Goal: Information Seeking & Learning: Learn about a topic

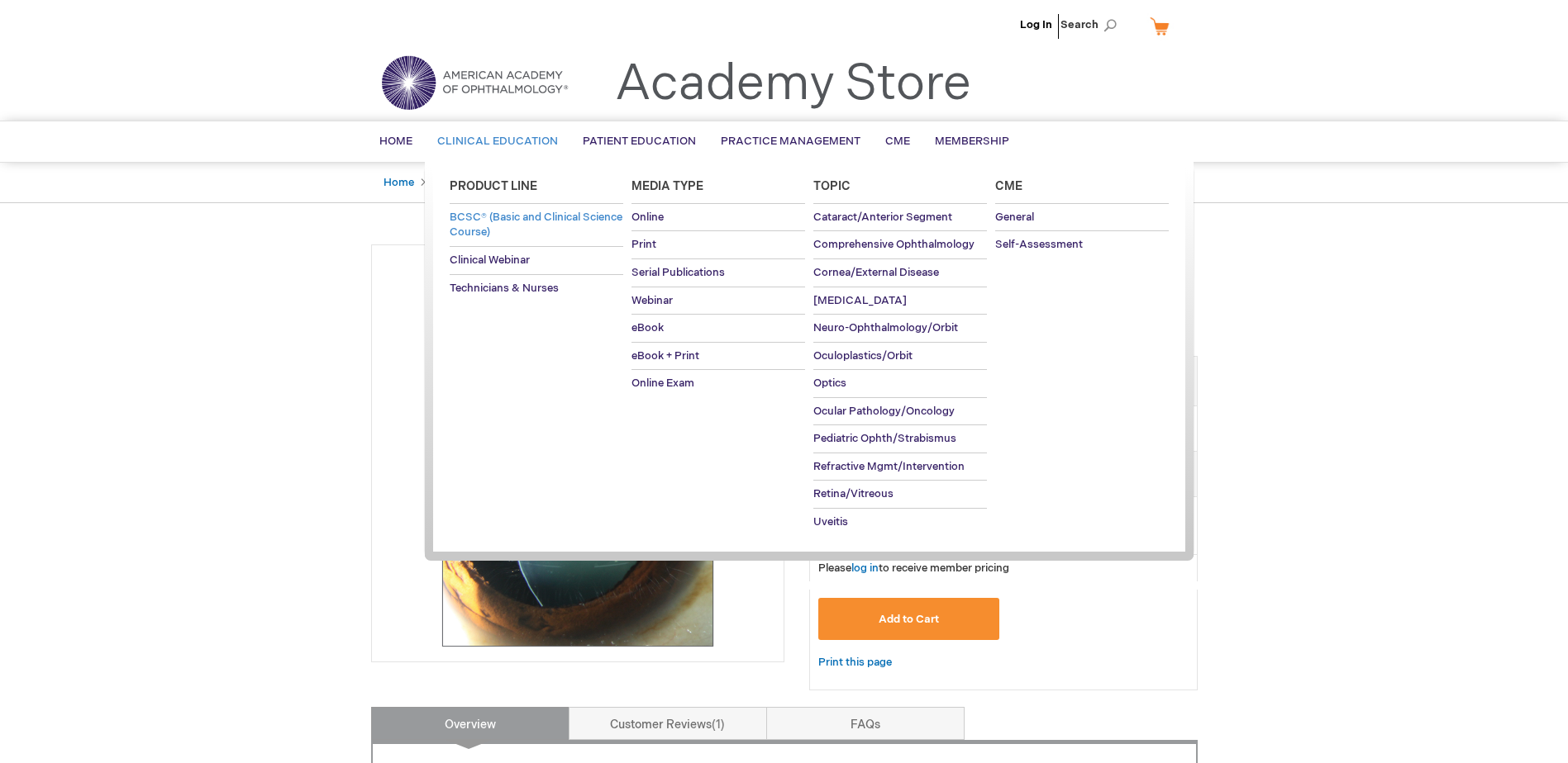
click at [491, 213] on span "BCSC® (Basic and Clinical Science Course)" at bounding box center [536, 224] width 173 height 29
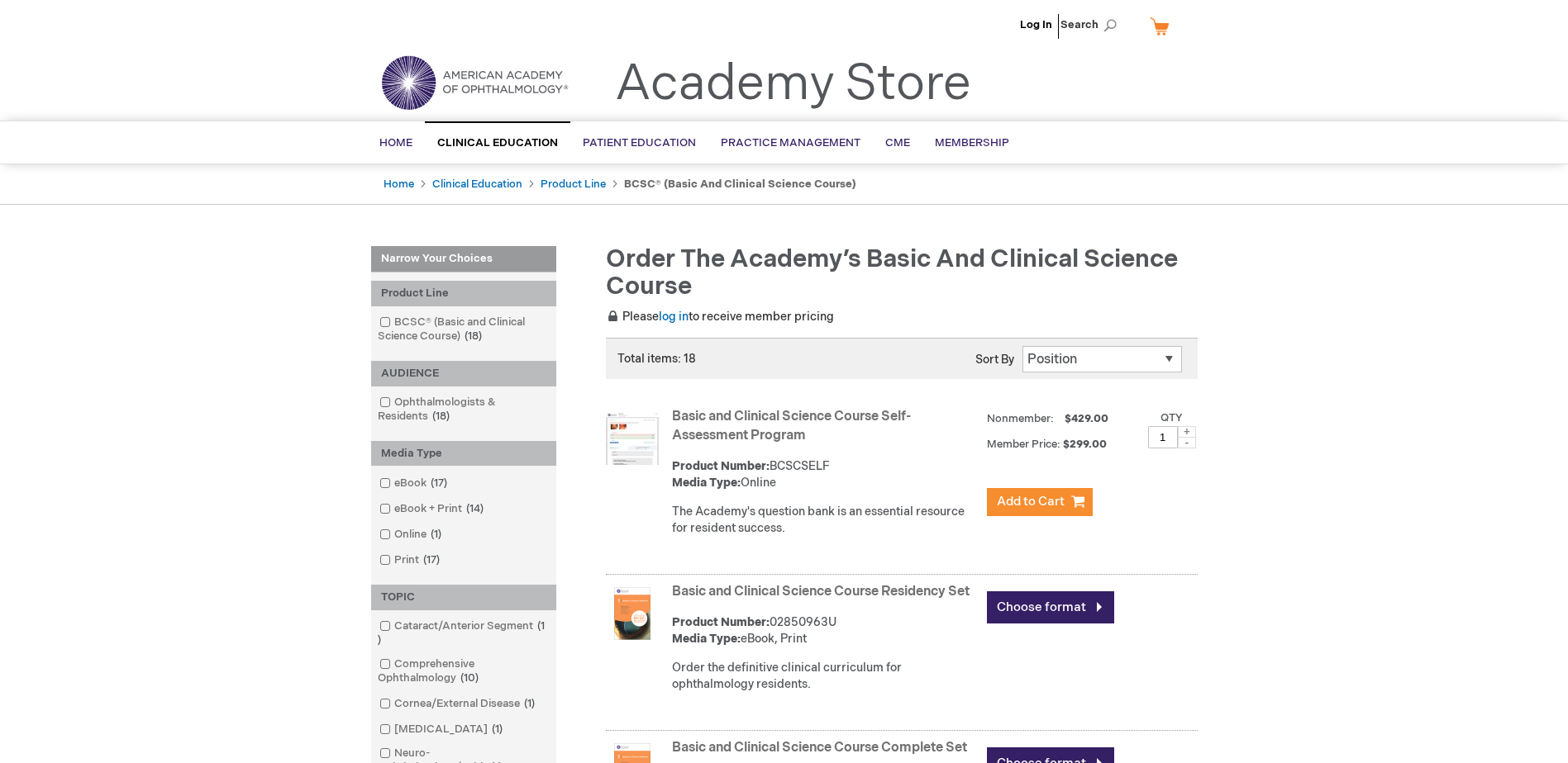
click at [1163, 365] on select "Position Product Name : A to Z Product Name : Z to A Price : Low to High Price …" at bounding box center [1102, 359] width 159 height 27
select select "newest_sort_date"
click at [1022, 346] on select "Position Product Name : A to Z Product Name : Z to A Price : Low to High Price …" at bounding box center [1102, 359] width 159 height 27
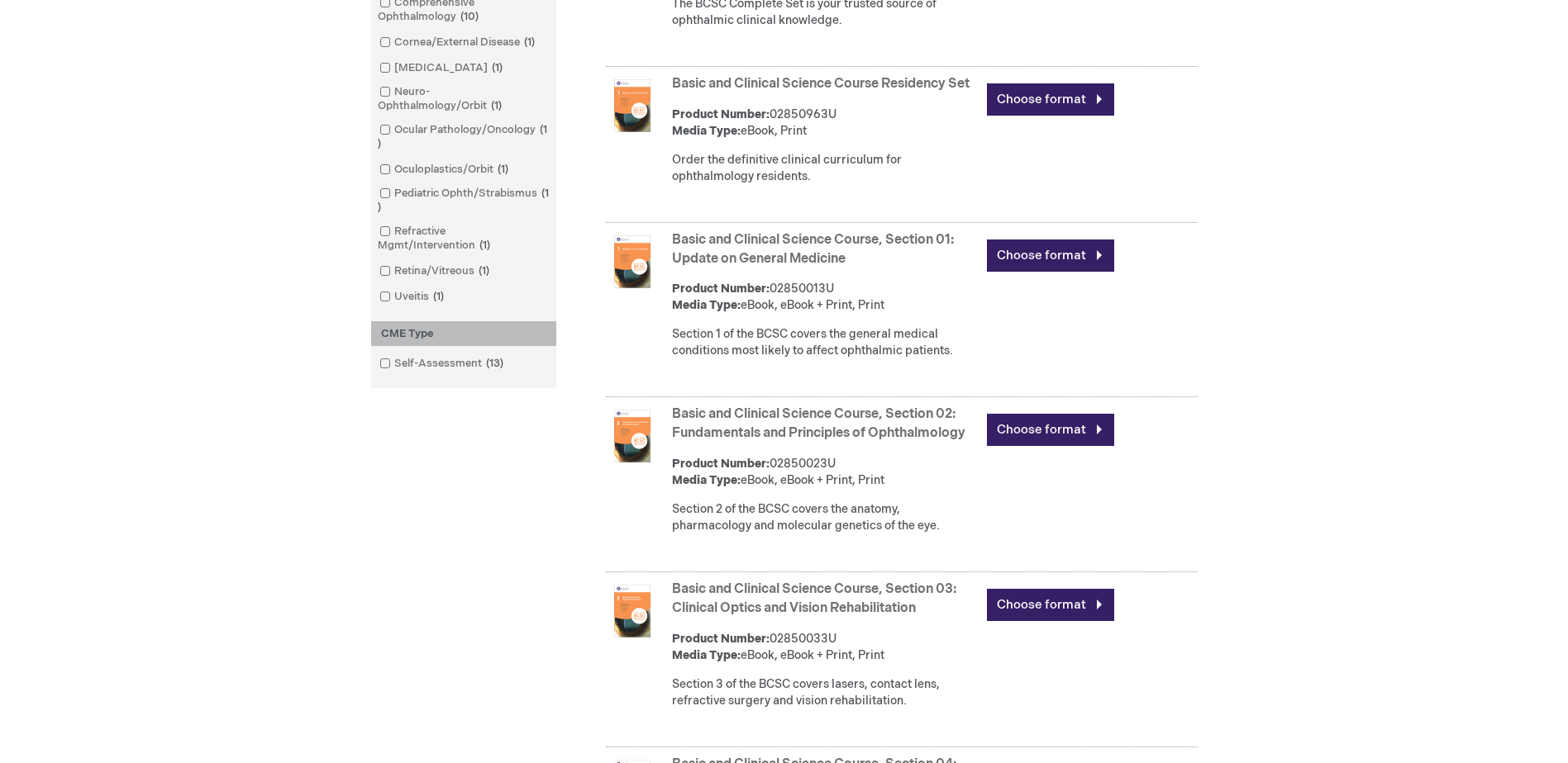
scroll to position [661, 0]
click at [783, 611] on link "Basic and Clinical Science Course, Section 03: Clinical Optics and Vision Rehab…" at bounding box center [814, 599] width 284 height 34
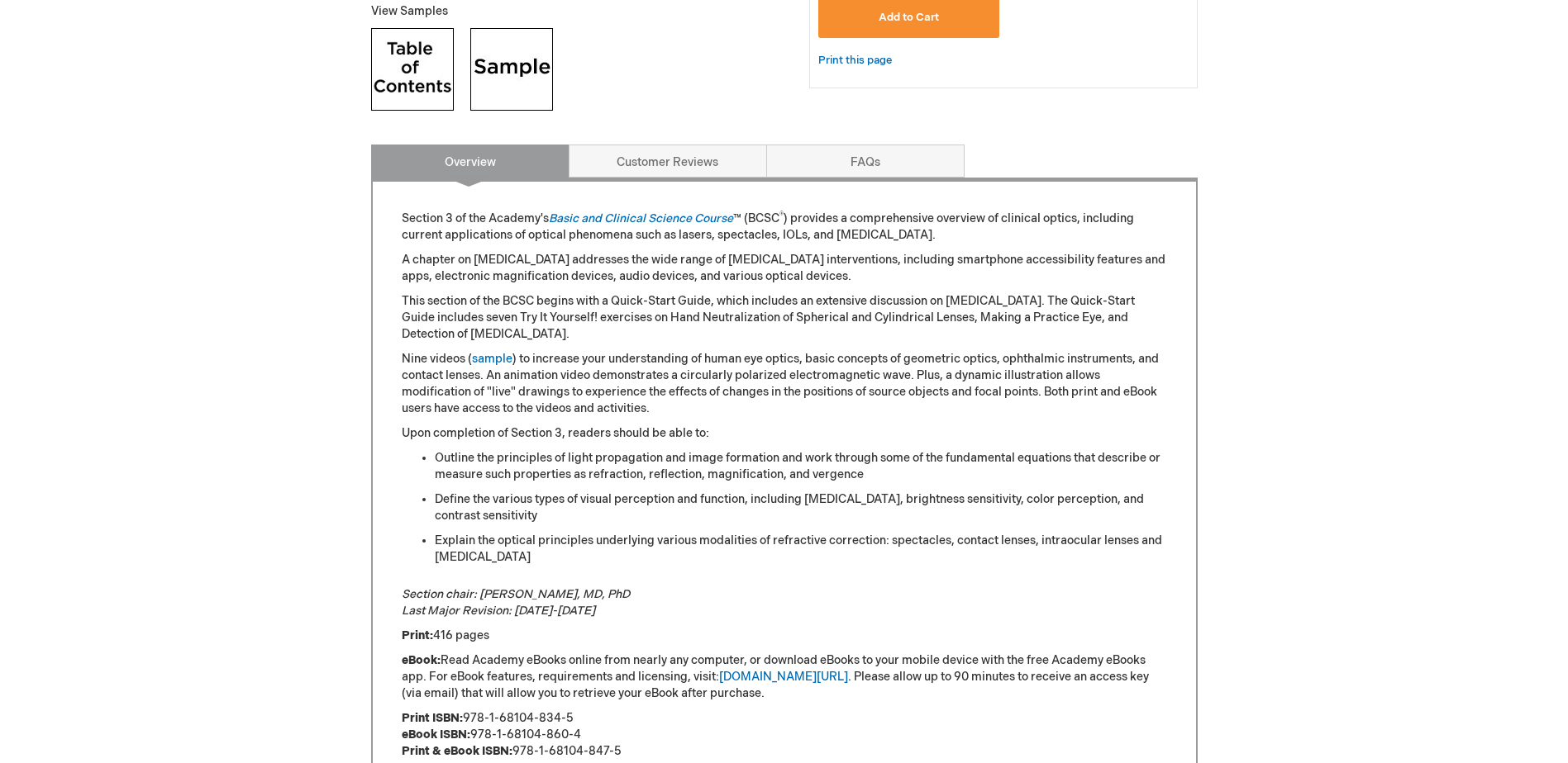
scroll to position [661, 0]
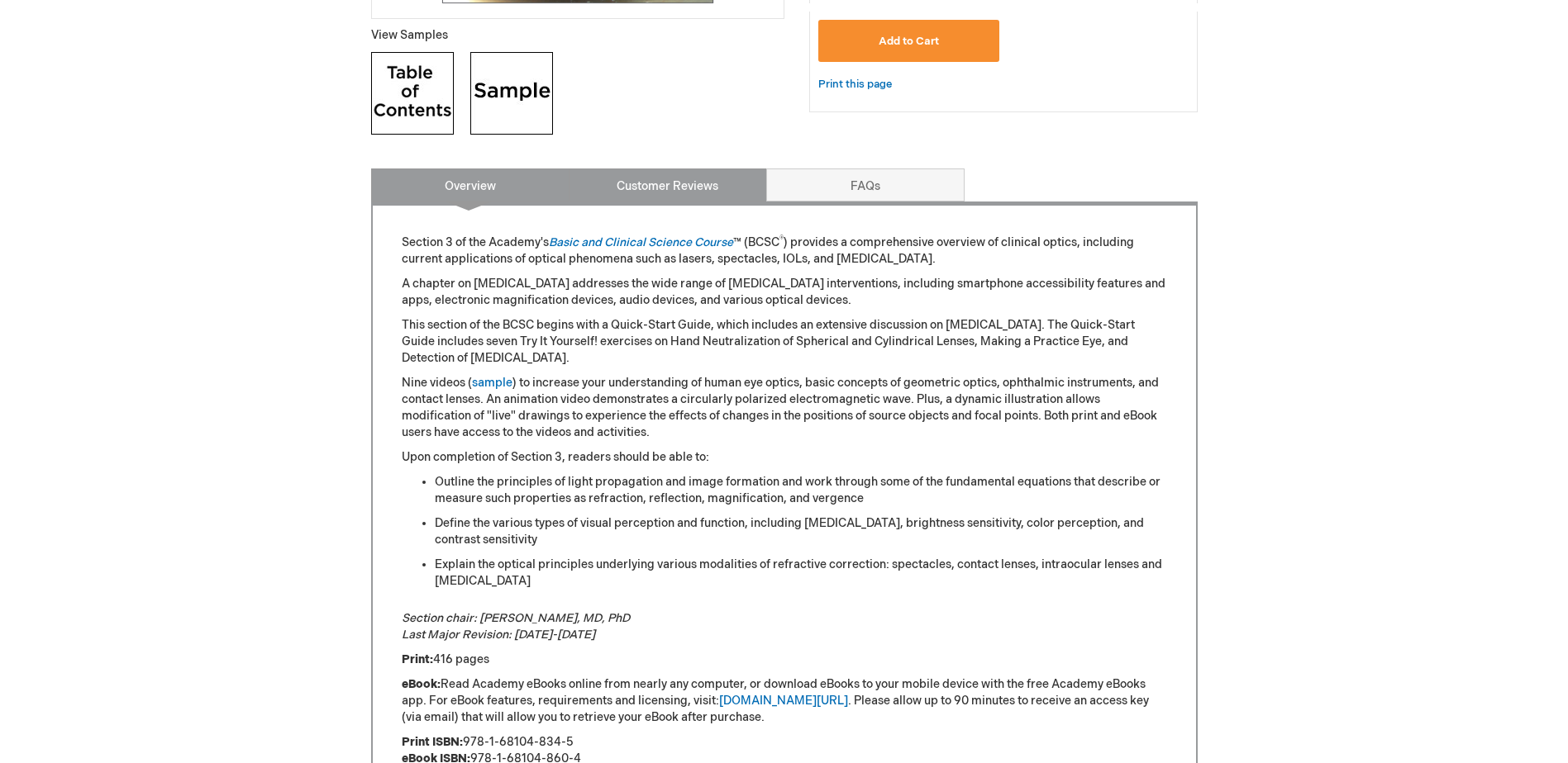
click at [697, 178] on link "Customer Reviews" at bounding box center [667, 184] width 199 height 33
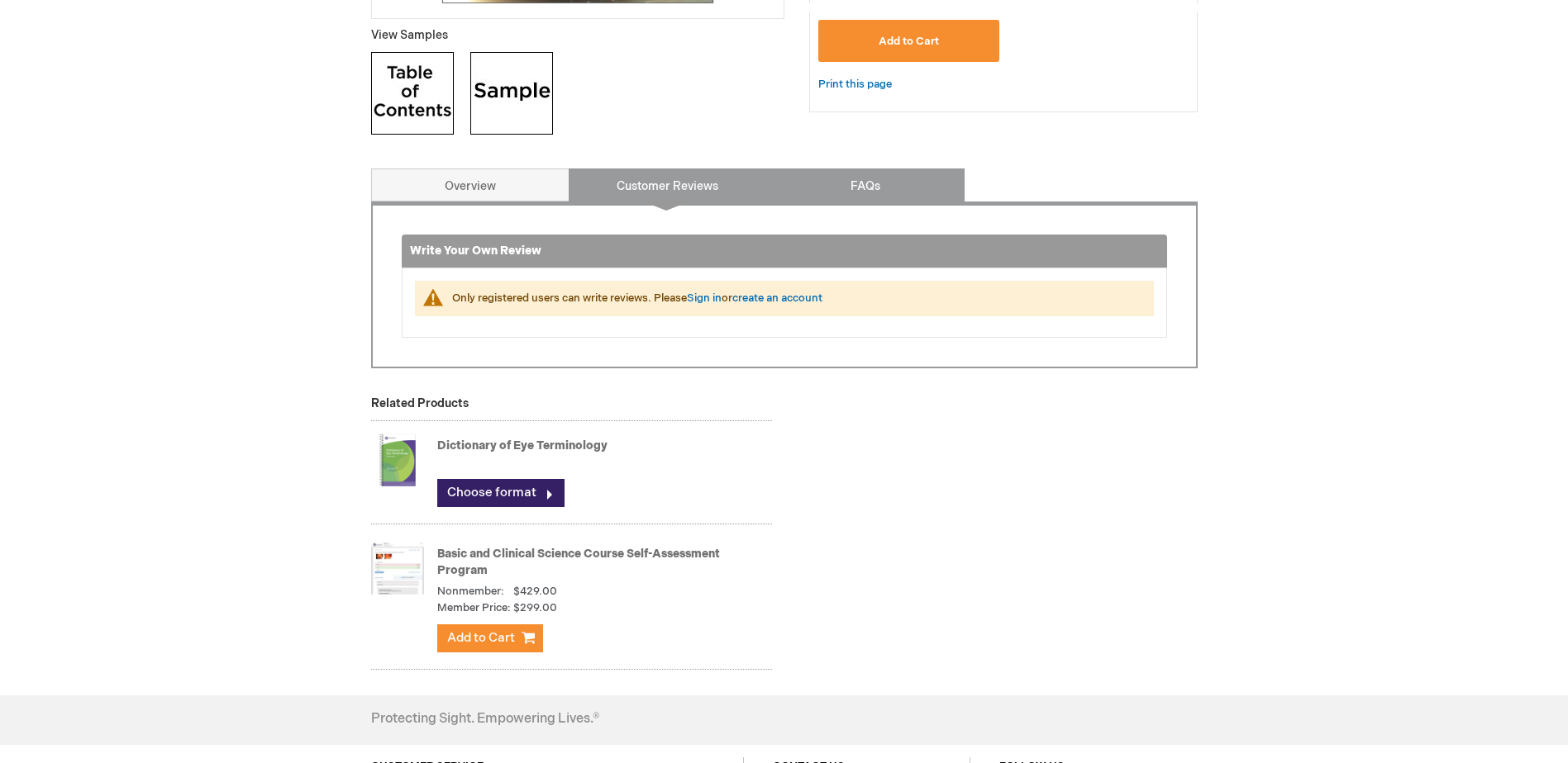
click at [852, 193] on link "FAQs" at bounding box center [865, 184] width 199 height 33
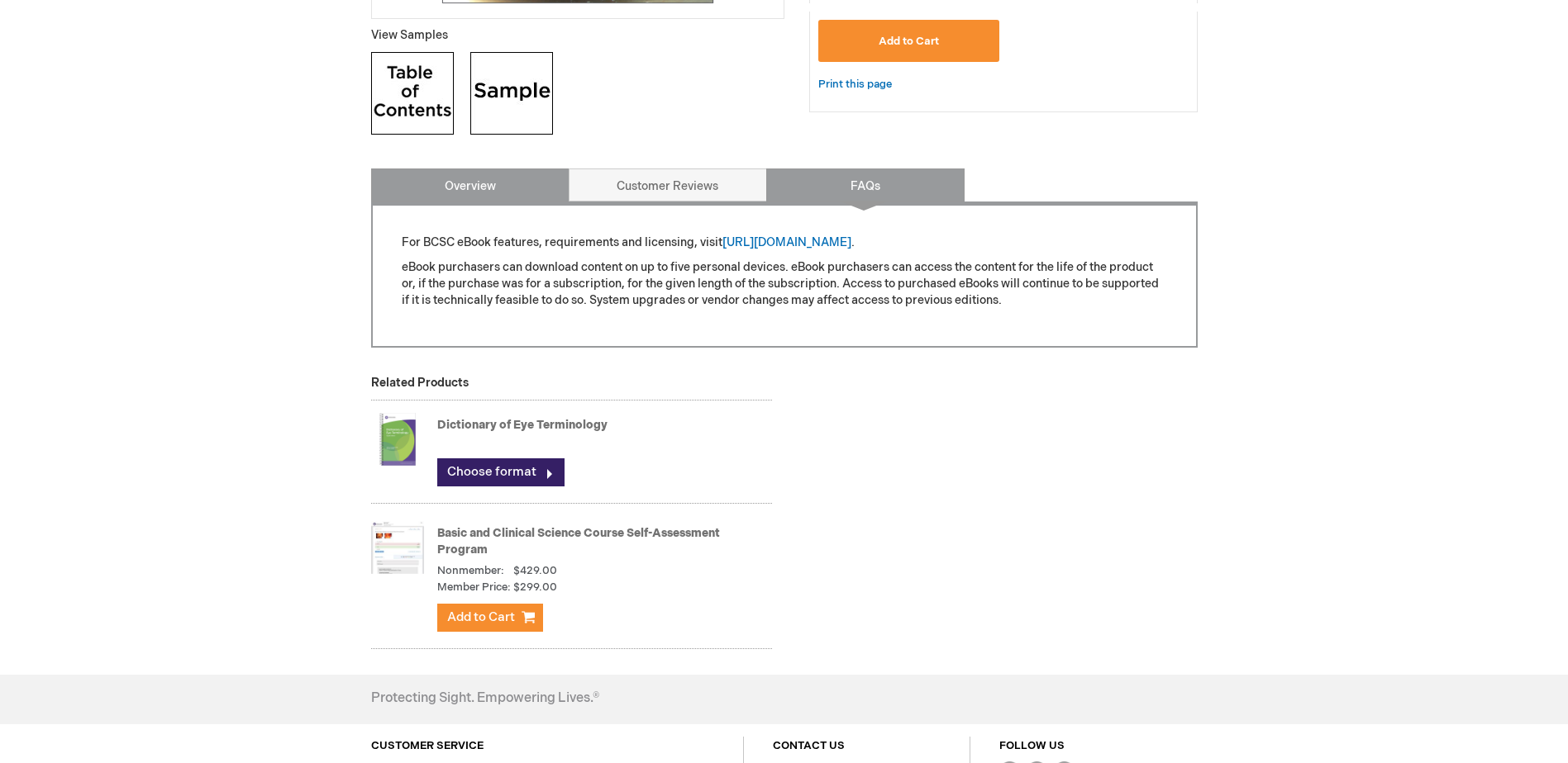
click at [499, 183] on link "Overview" at bounding box center [470, 184] width 199 height 33
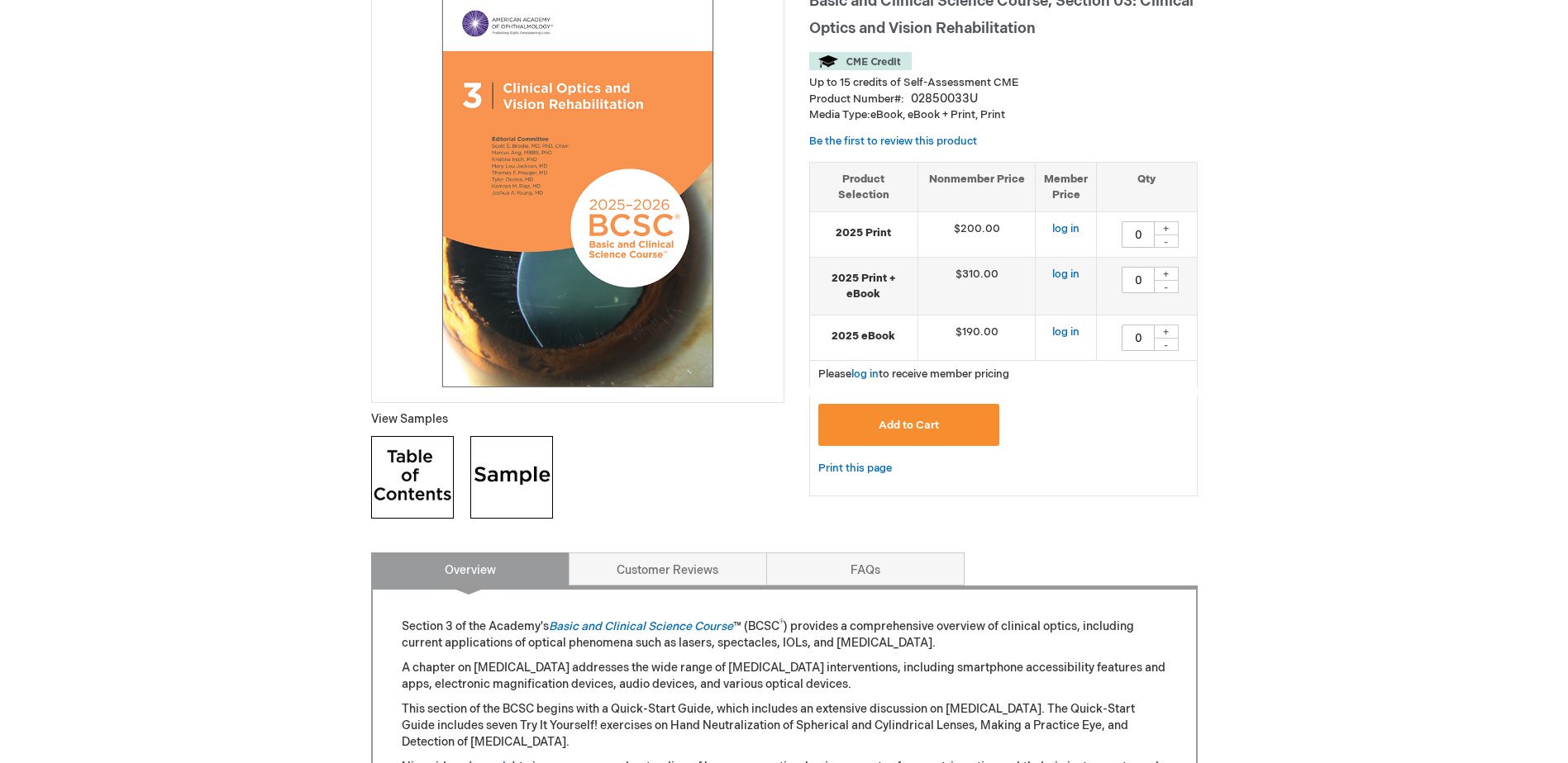
scroll to position [3, 0]
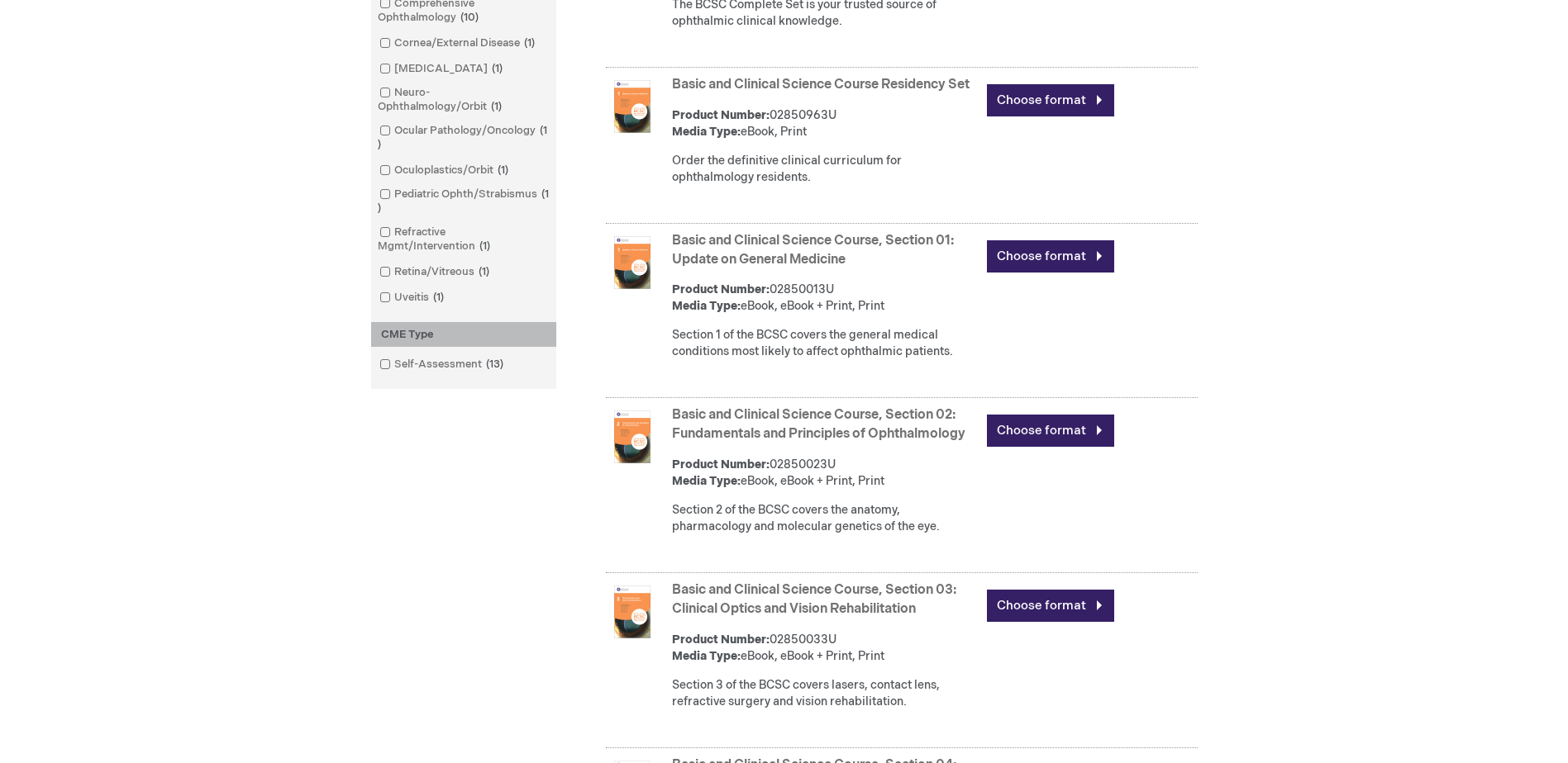
click at [839, 258] on link "Basic and Clinical Science Course, Section 01: Update on General Medicine" at bounding box center [813, 250] width 282 height 34
click at [825, 432] on link "Basic and Clinical Science Course, Section 02: Fundamentals and Principles of O…" at bounding box center [819, 424] width 293 height 34
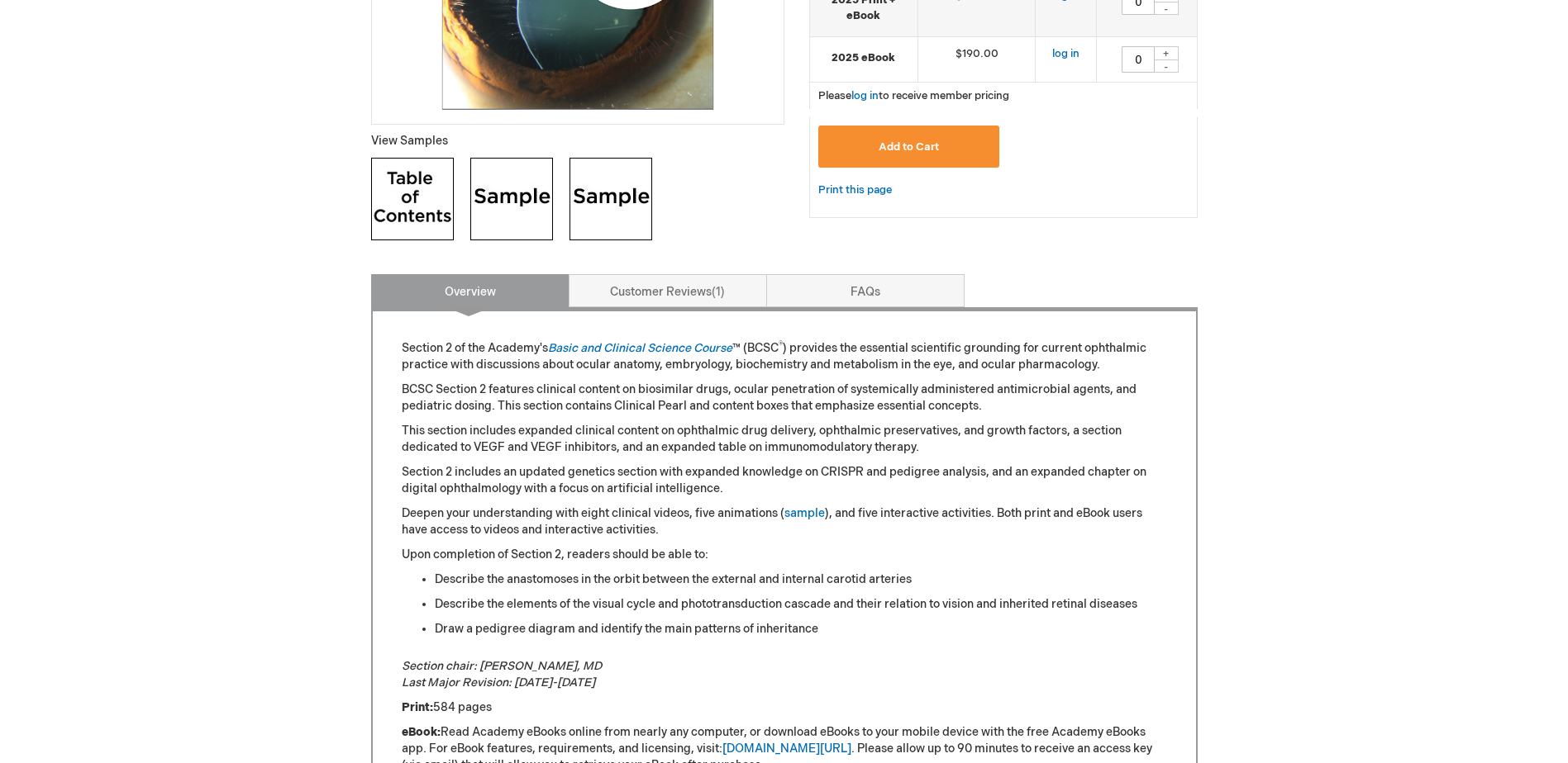
scroll to position [578, 0]
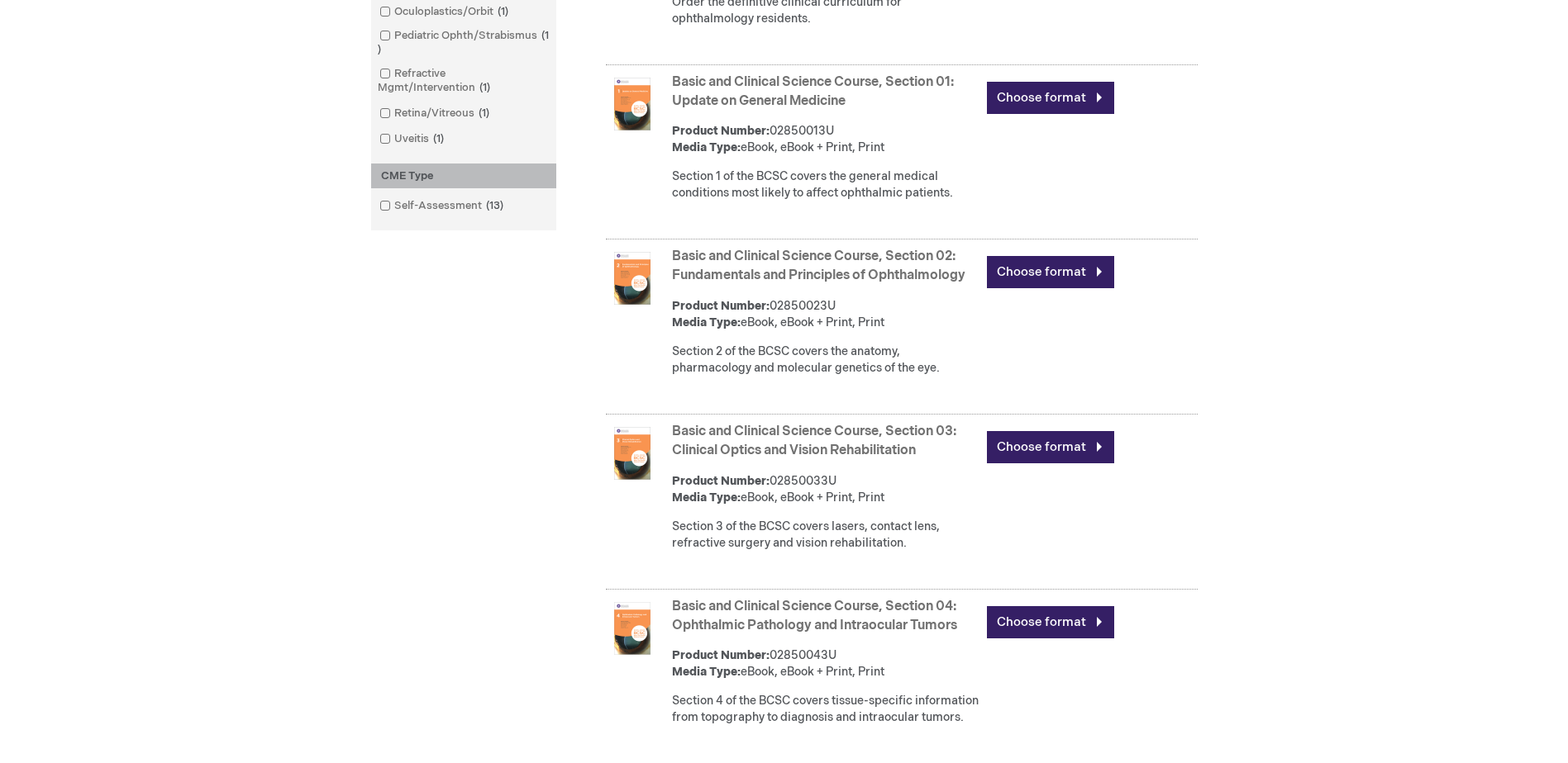
scroll to position [826, 0]
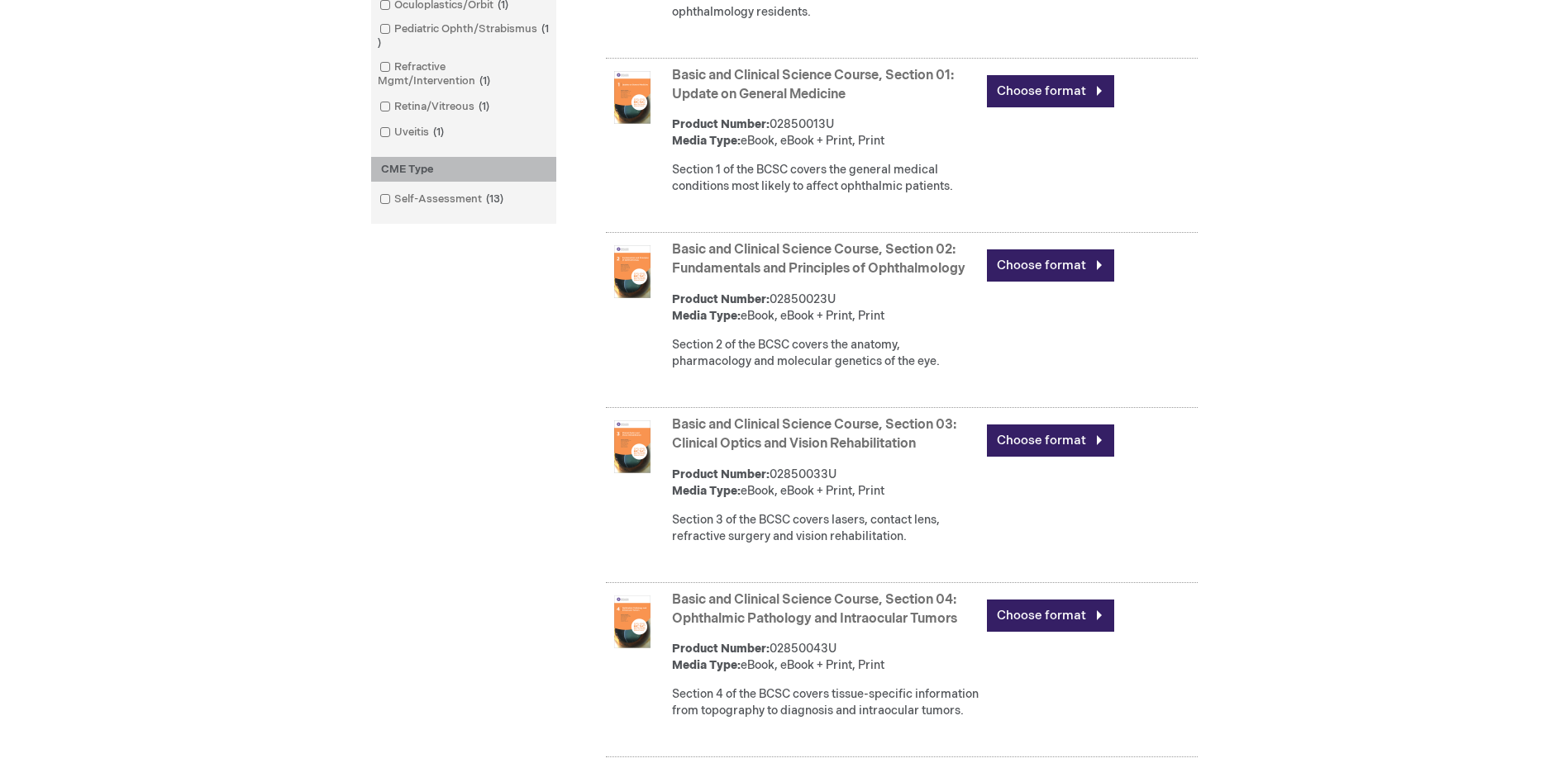
click at [784, 446] on link "Basic and Clinical Science Course, Section 03: Clinical Optics and Vision Rehab…" at bounding box center [814, 434] width 284 height 34
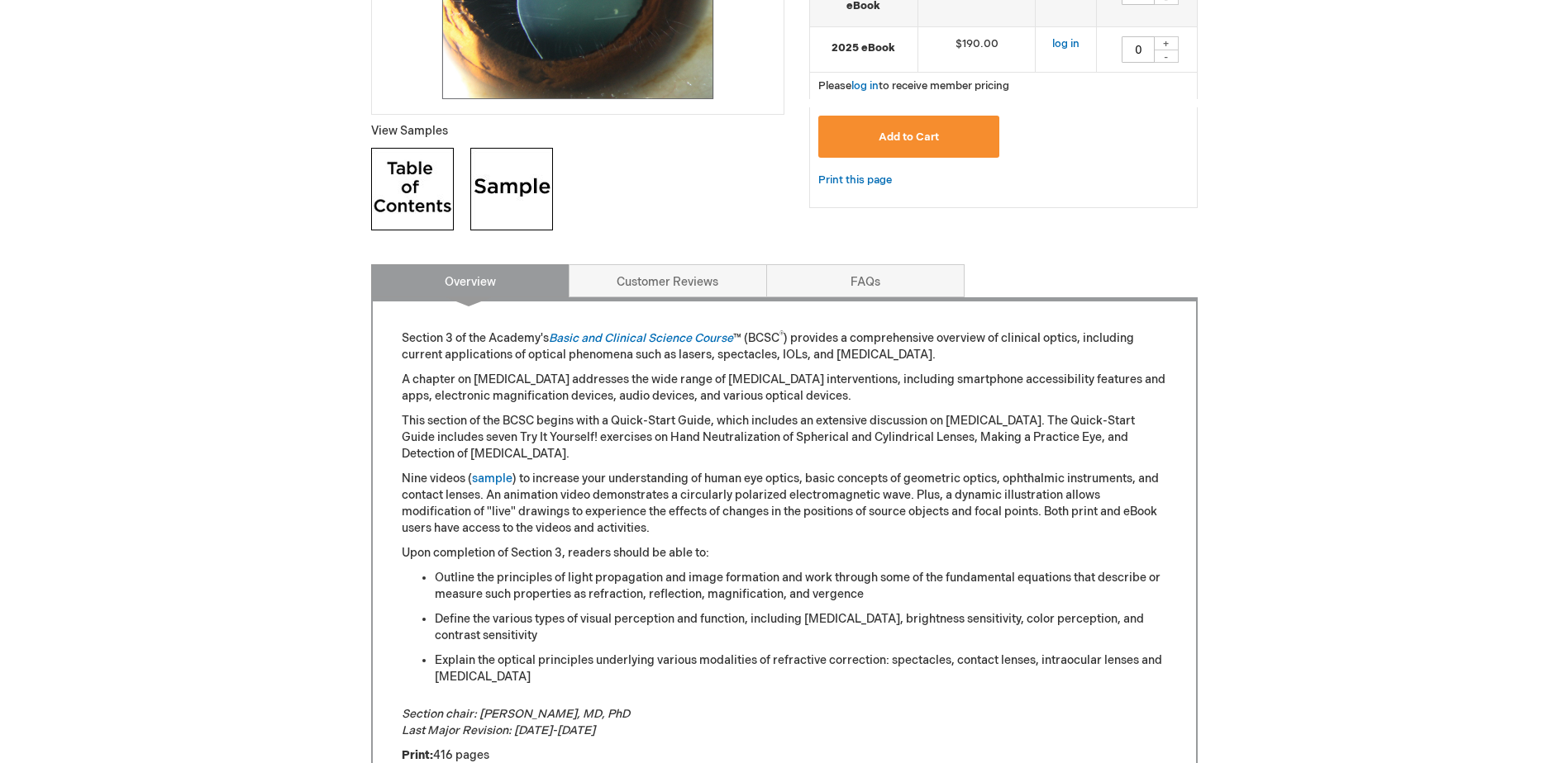
scroll to position [578, 0]
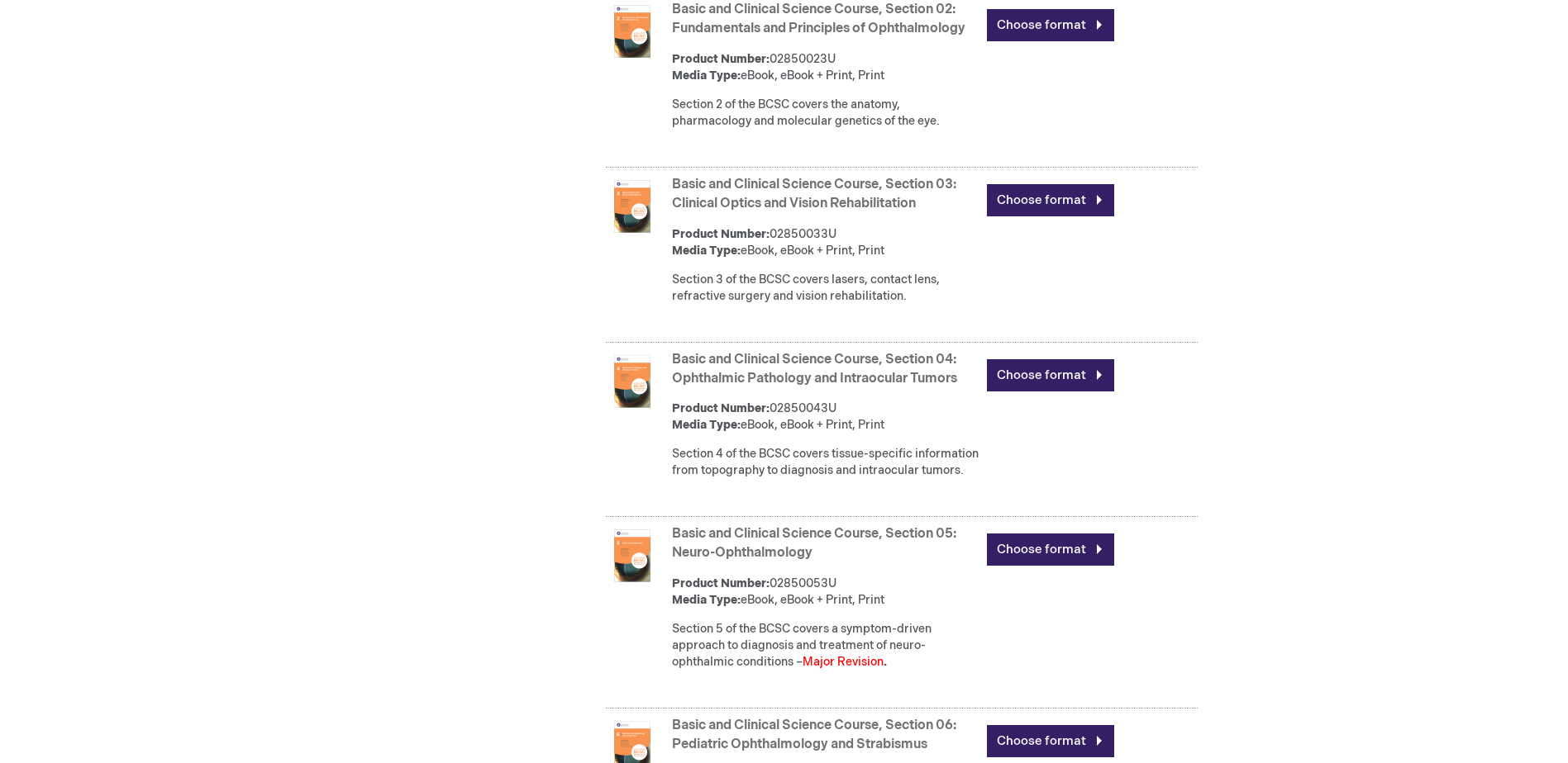
scroll to position [1074, 0]
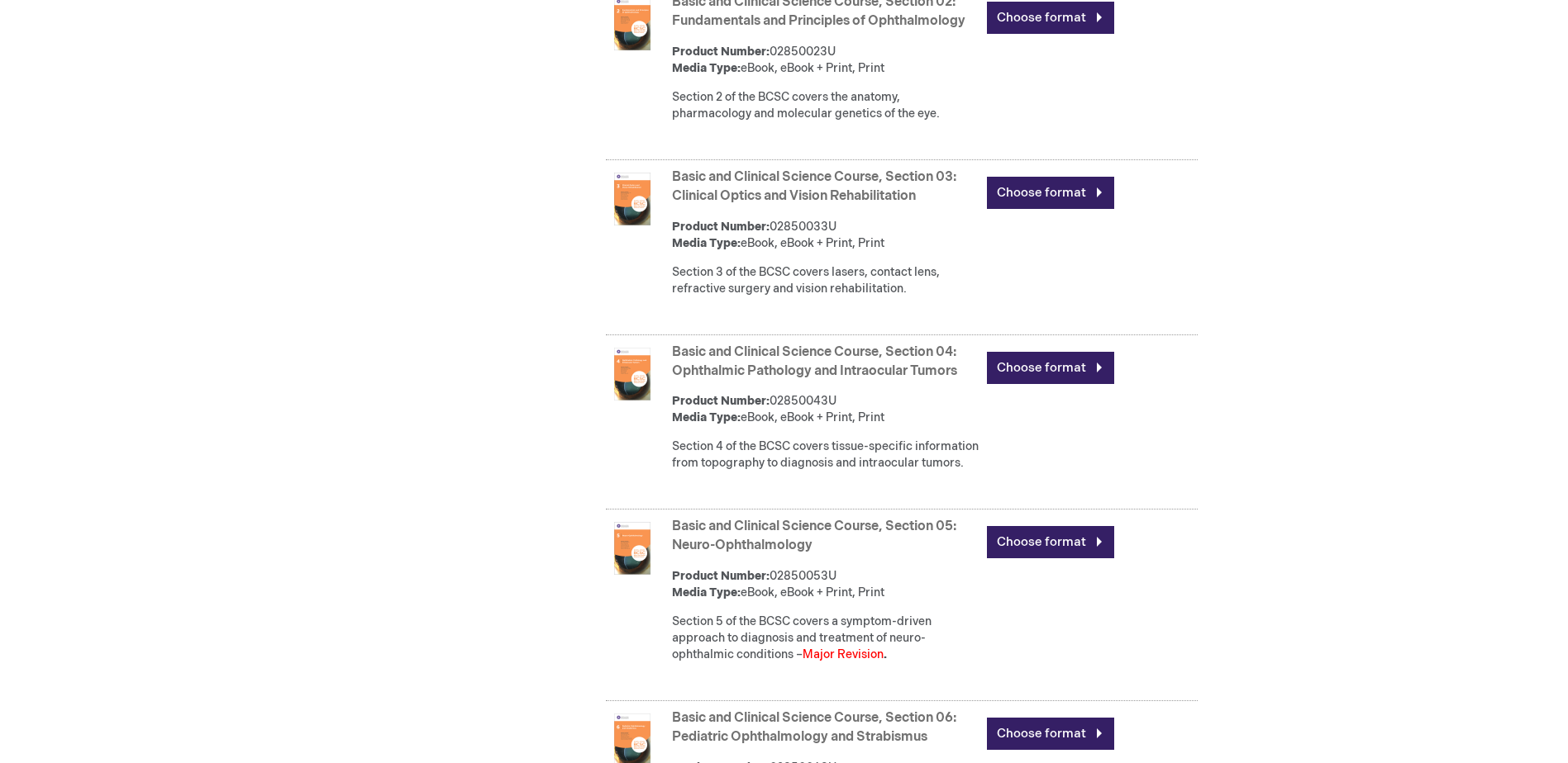
click at [717, 379] on link "Basic and Clinical Science Course, Section 04: Ophthalmic Pathology and Intraoc…" at bounding box center [815, 361] width 285 height 34
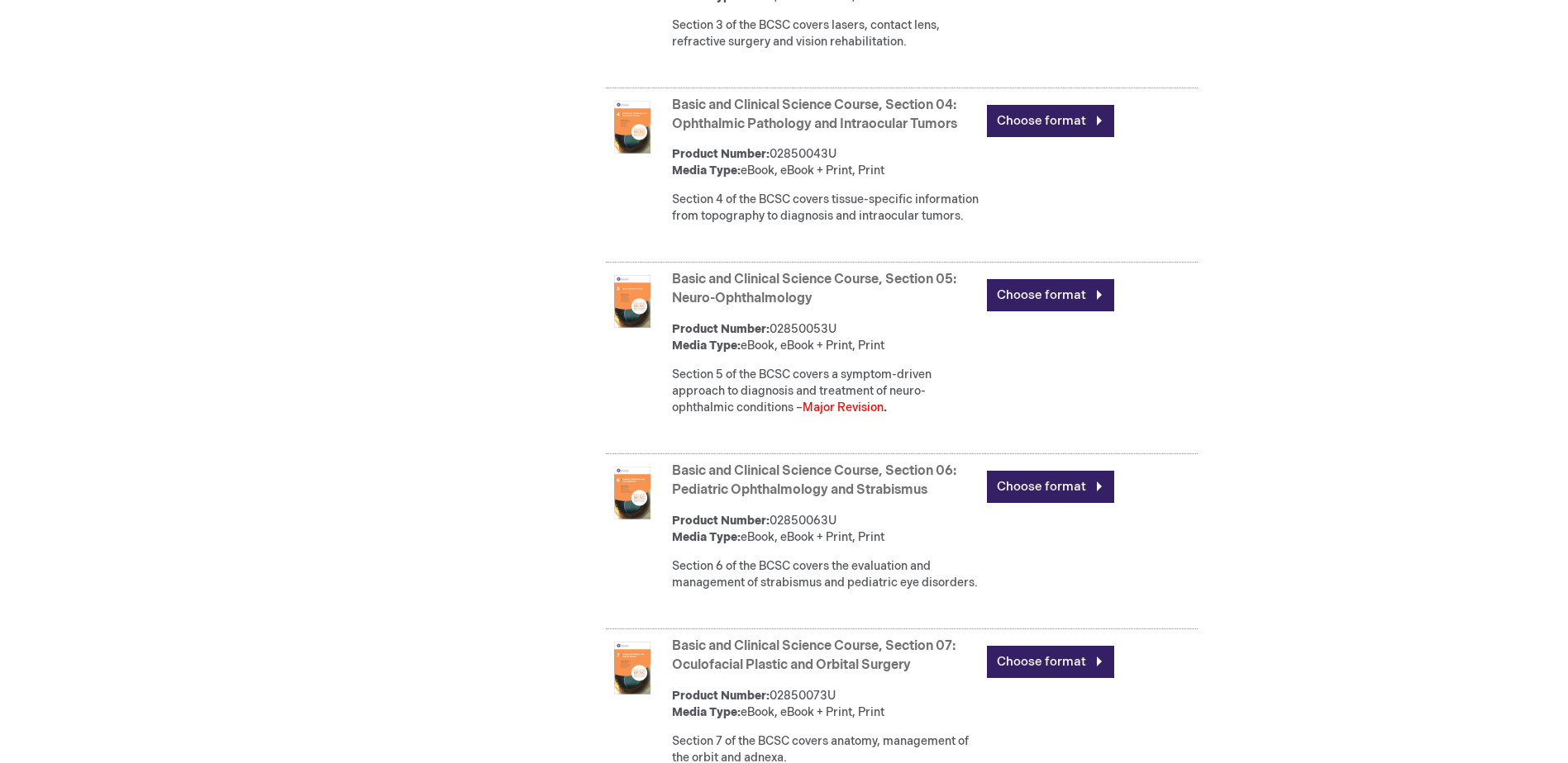
scroll to position [1322, 0]
click at [756, 306] on link "Basic and Clinical Science Course, Section 05: Neuro-Ophthalmology" at bounding box center [814, 287] width 284 height 34
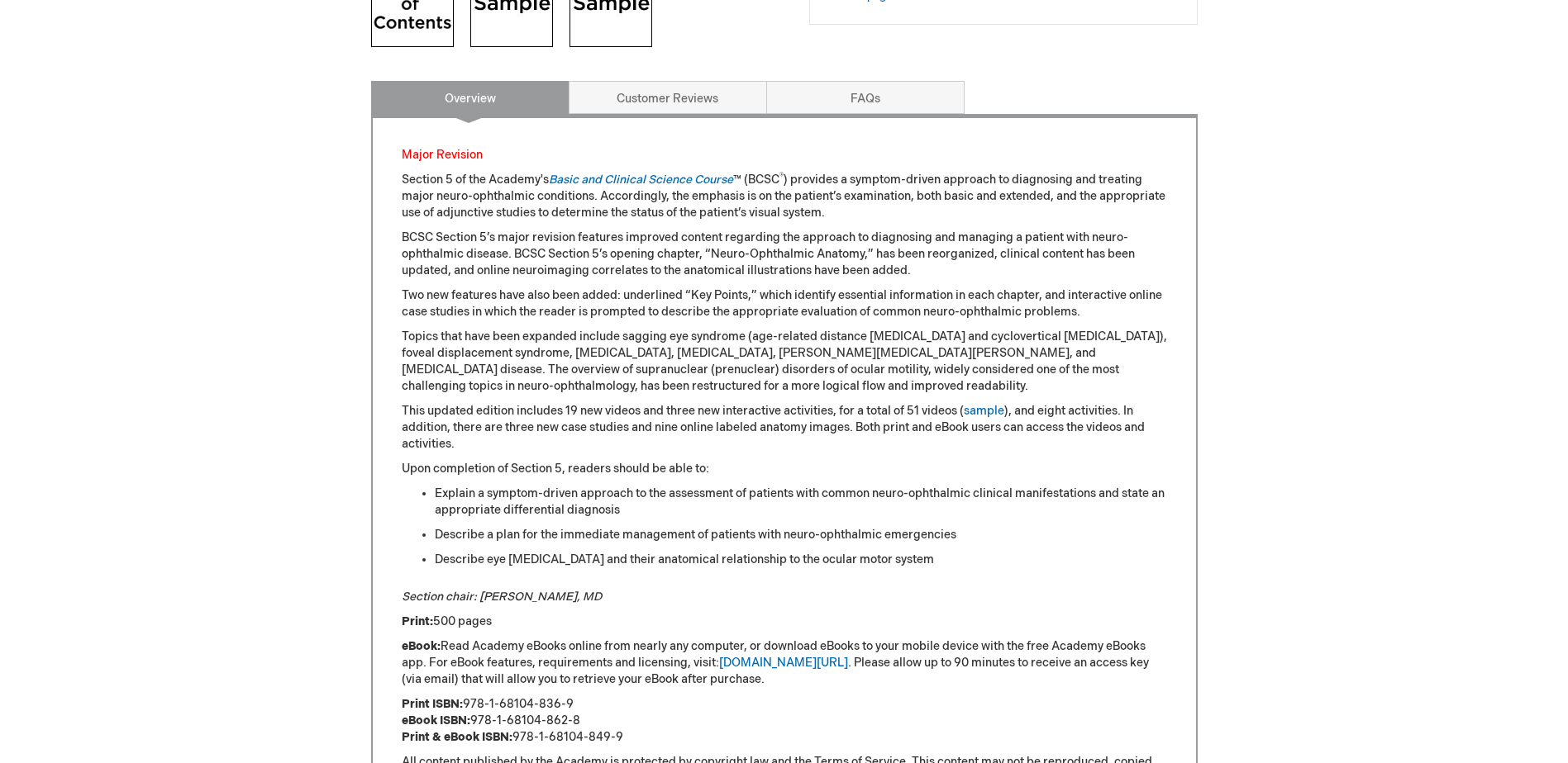
scroll to position [744, 0]
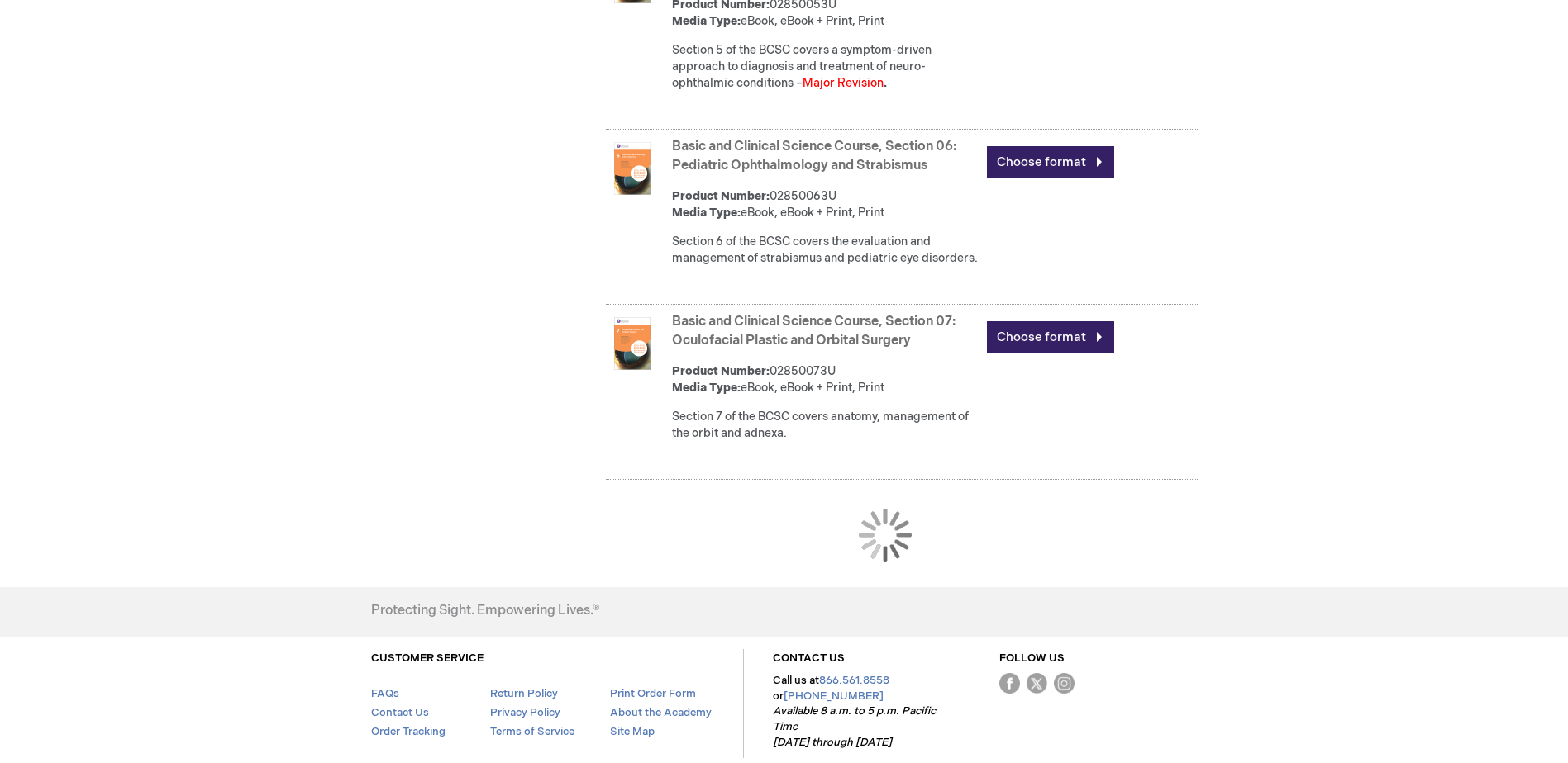
scroll to position [1652, 0]
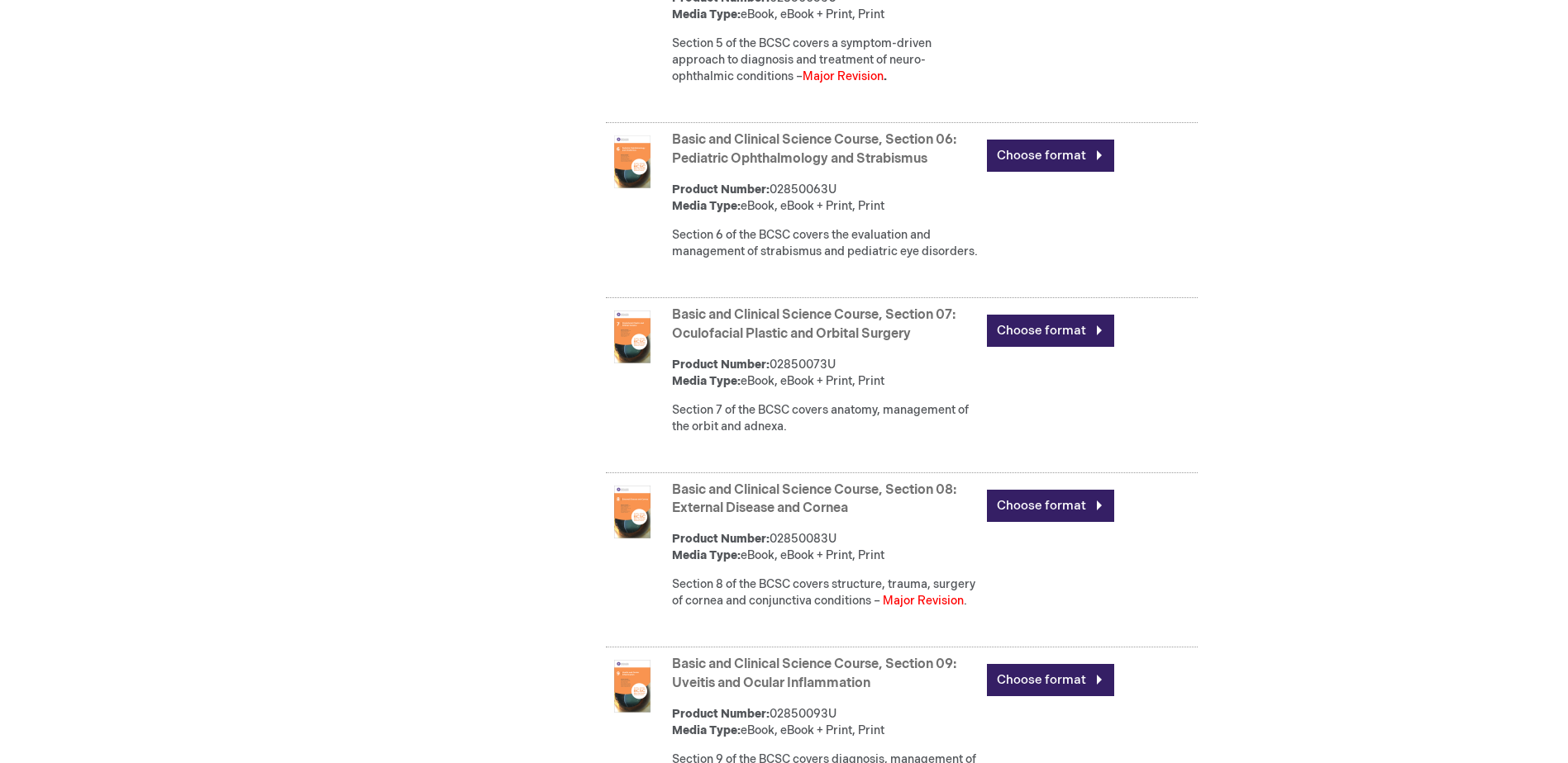
click at [742, 167] on link "Basic and Clinical Science Course, Section 06: Pediatric Ophthalmology and Stra…" at bounding box center [814, 149] width 284 height 34
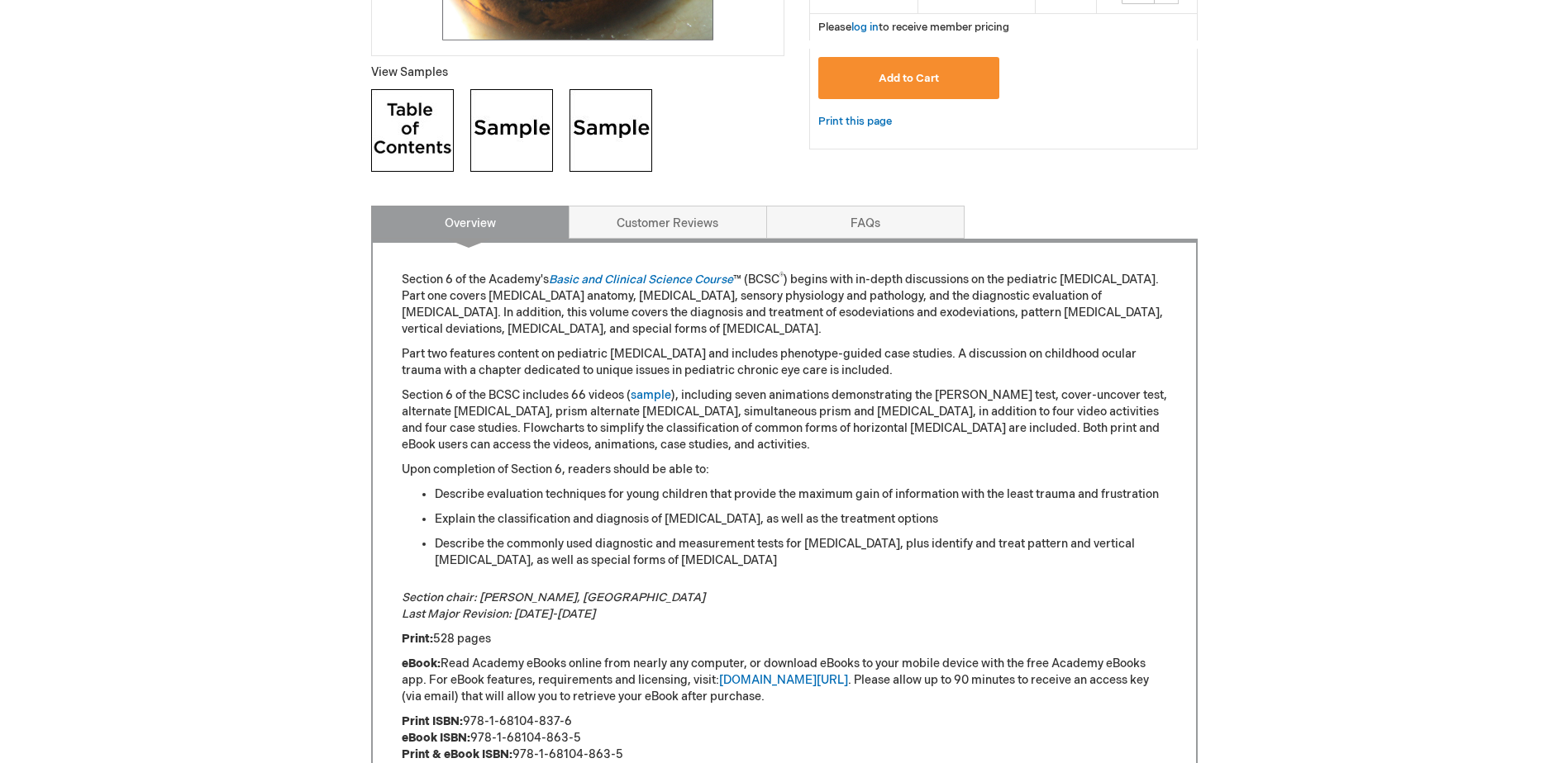
scroll to position [661, 0]
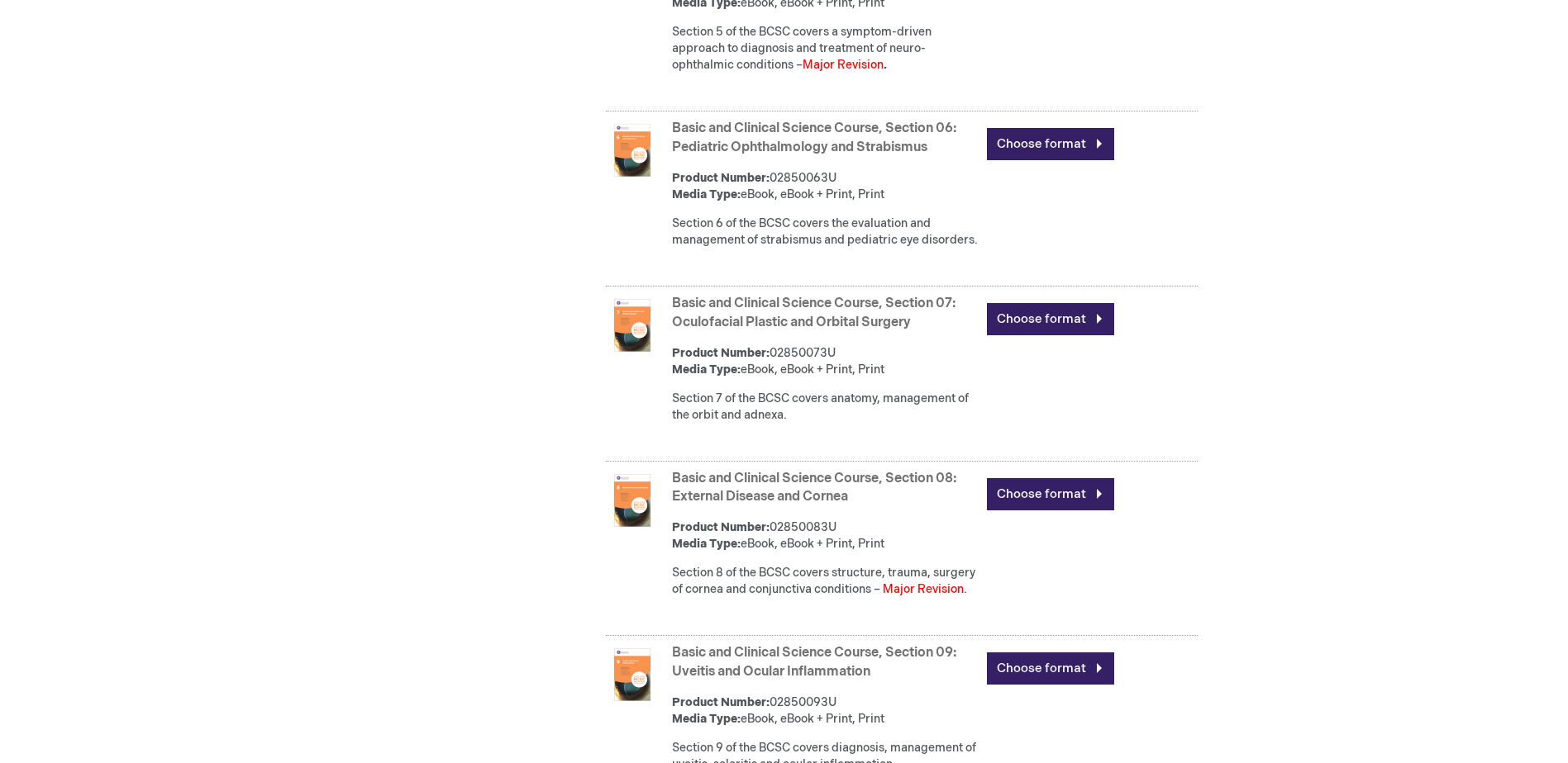
click at [759, 330] on link "Basic and Clinical Science Course, Section 07: Oculofacial Plastic and Orbital …" at bounding box center [814, 312] width 283 height 34
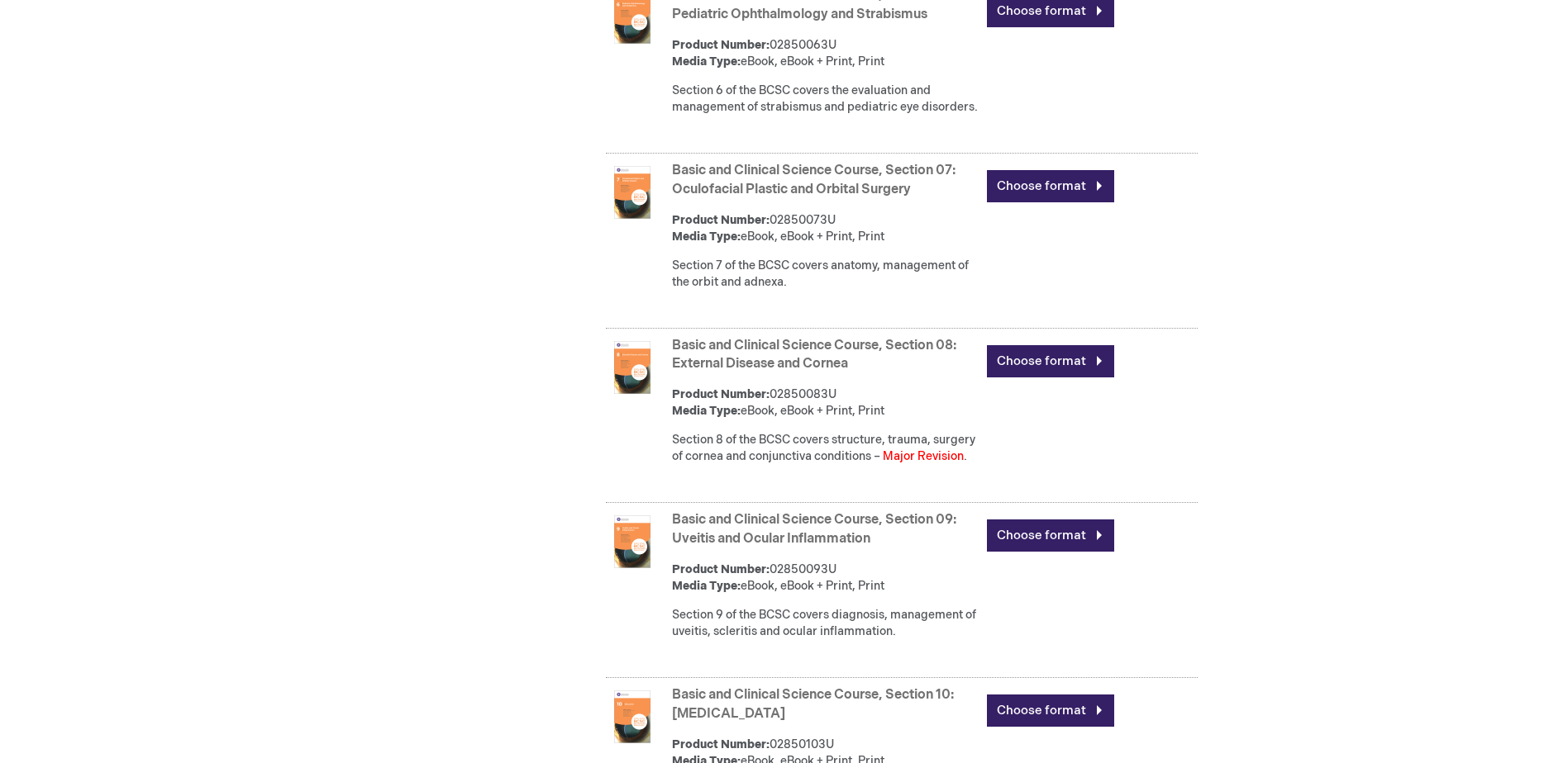
scroll to position [1840, 0]
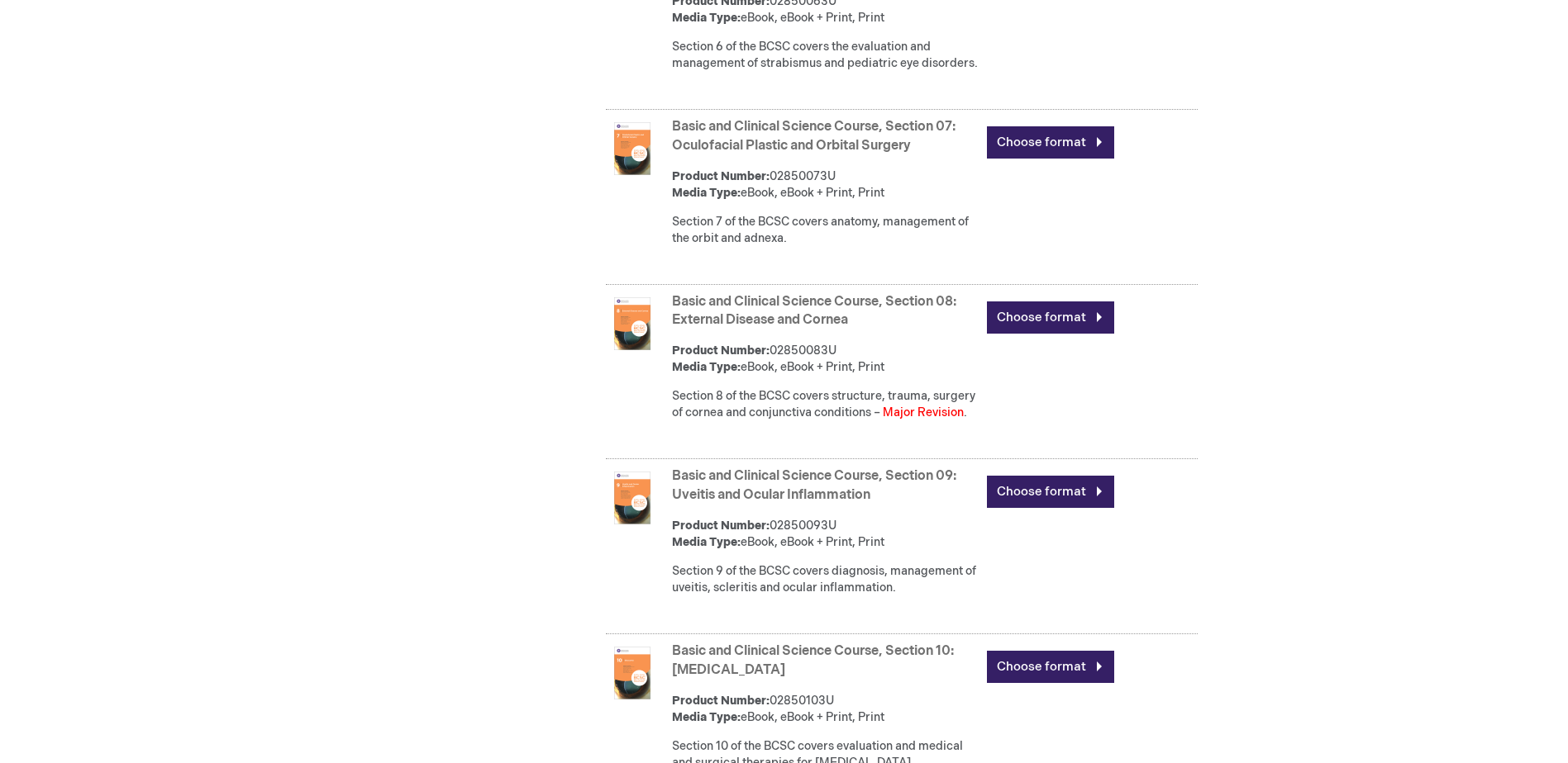
click at [841, 503] on link "Basic and Clinical Science Course, Section 09: Uveitis and Ocular Inflammation" at bounding box center [814, 485] width 284 height 34
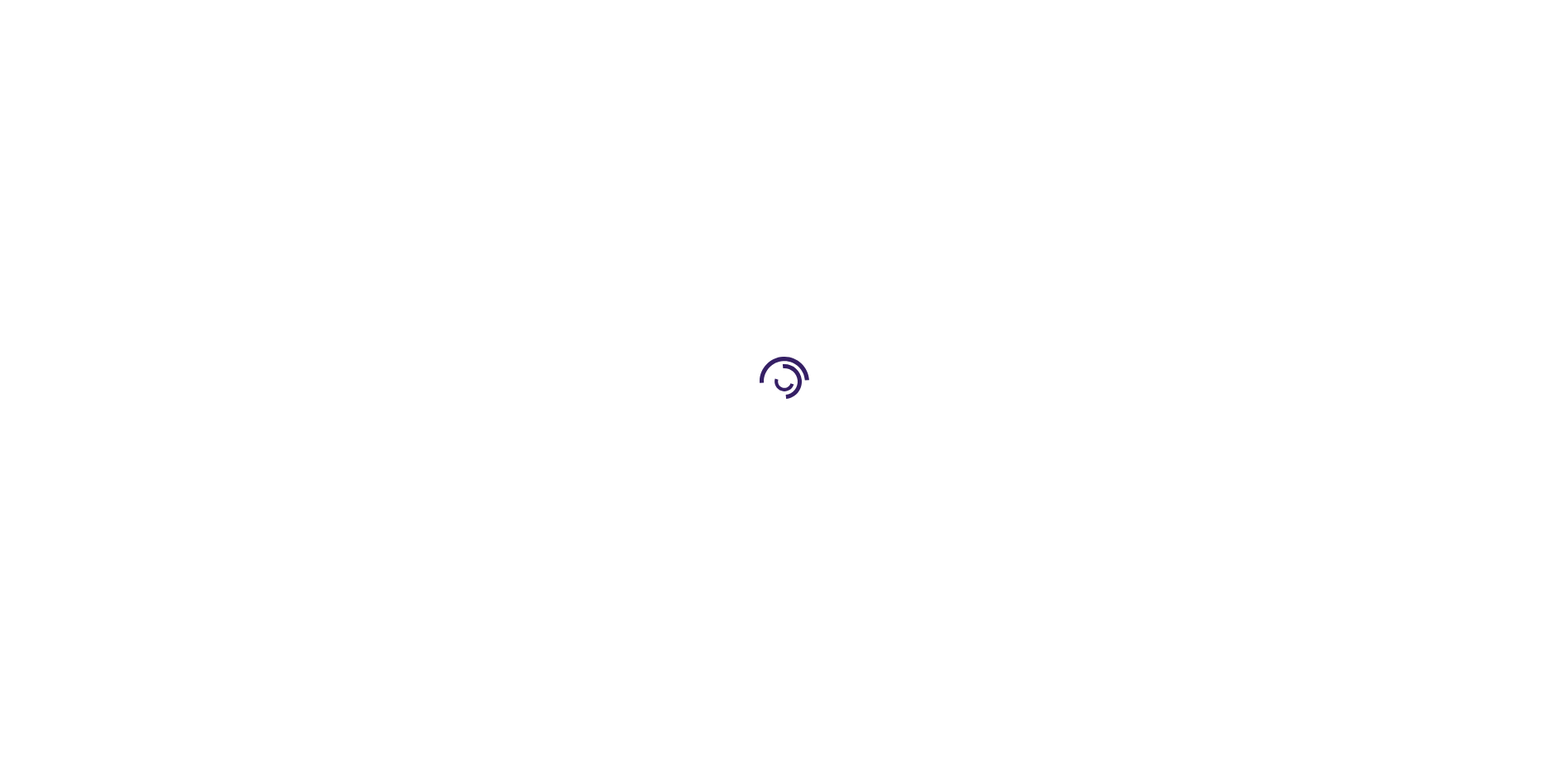
scroll to position [1683, 0]
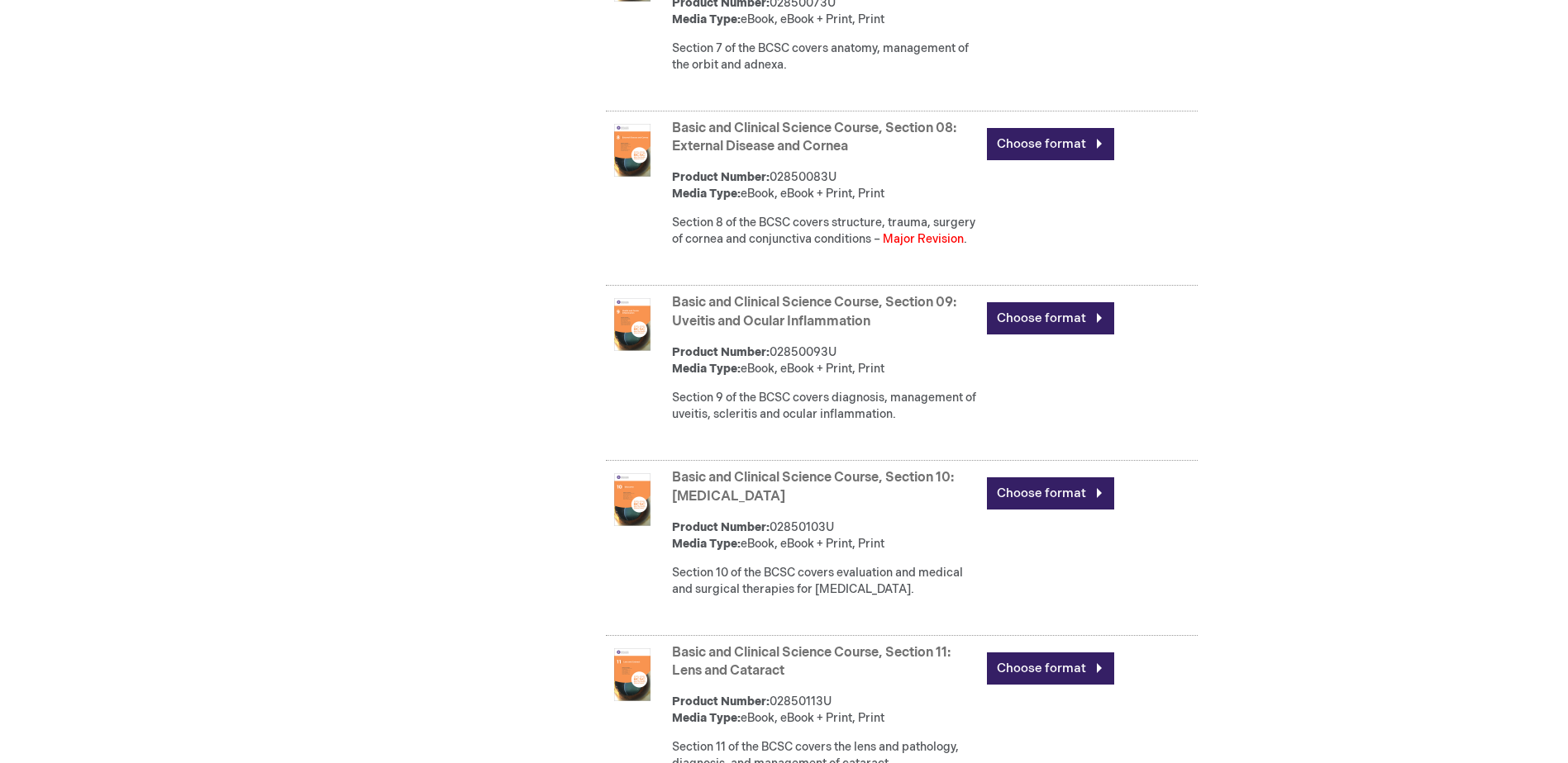
scroll to position [2096, 0]
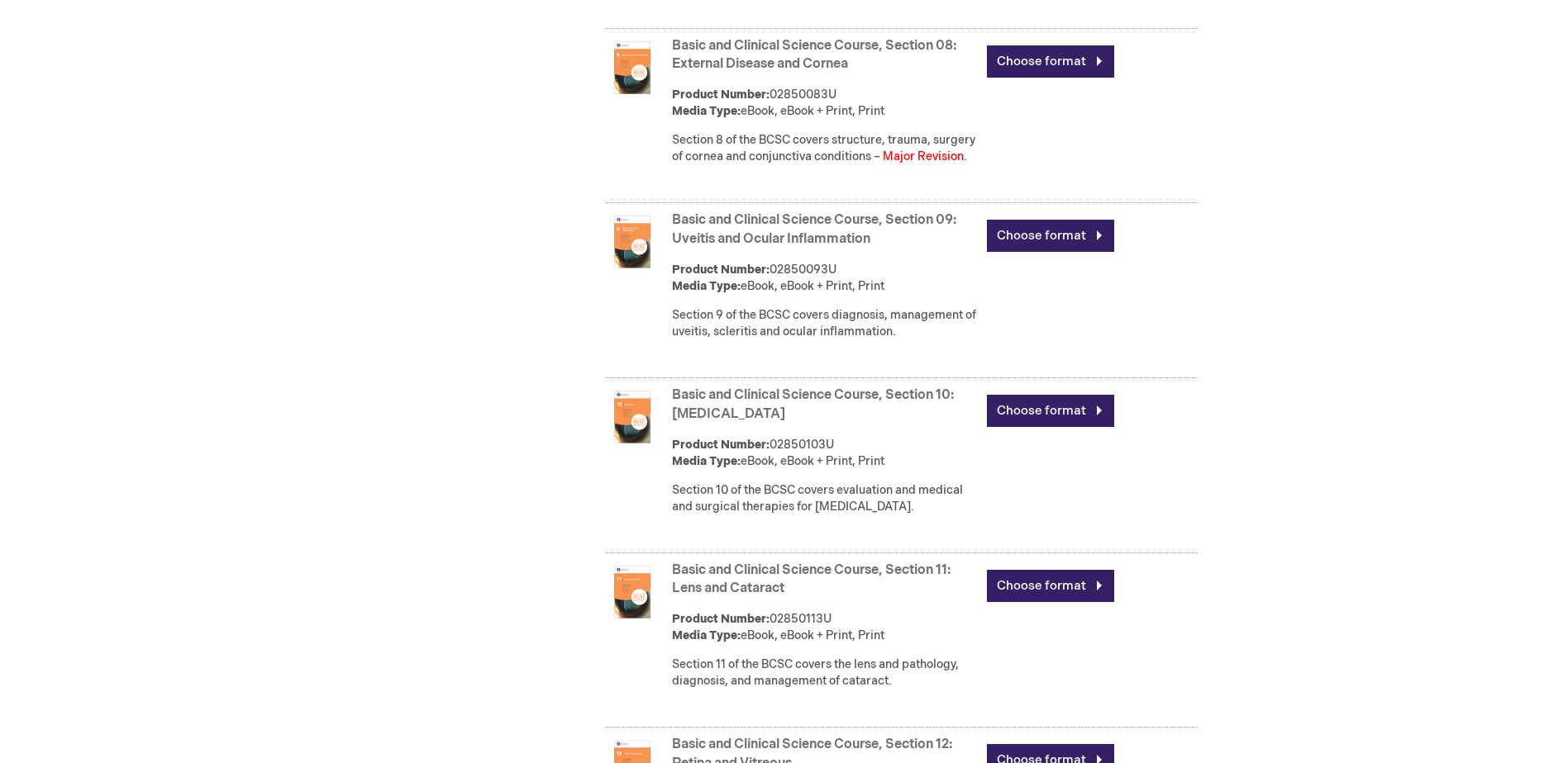
click at [818, 422] on link "Basic and Clinical Science Course, Section 10: Glaucoma" at bounding box center [813, 405] width 282 height 34
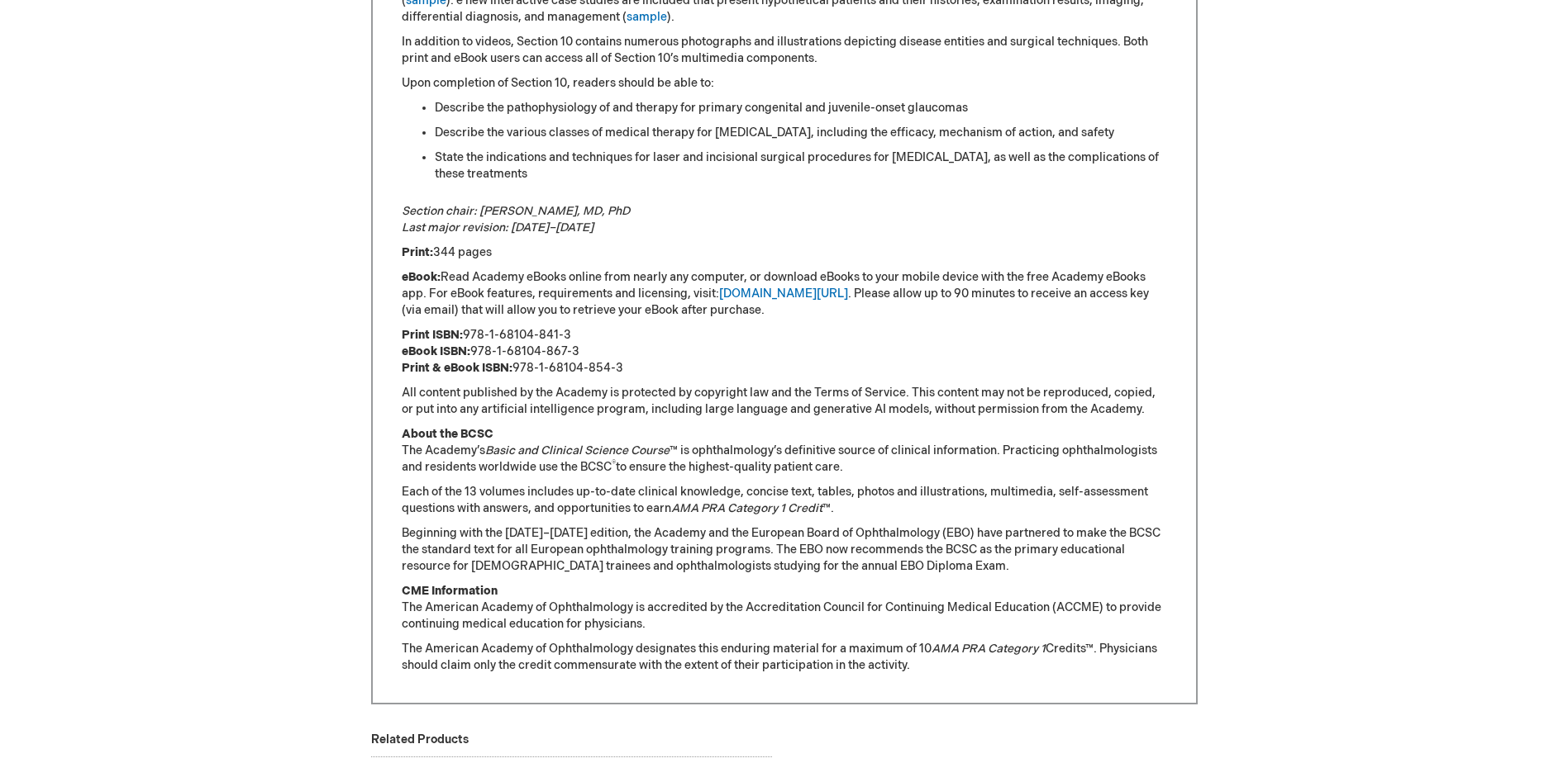
scroll to position [991, 0]
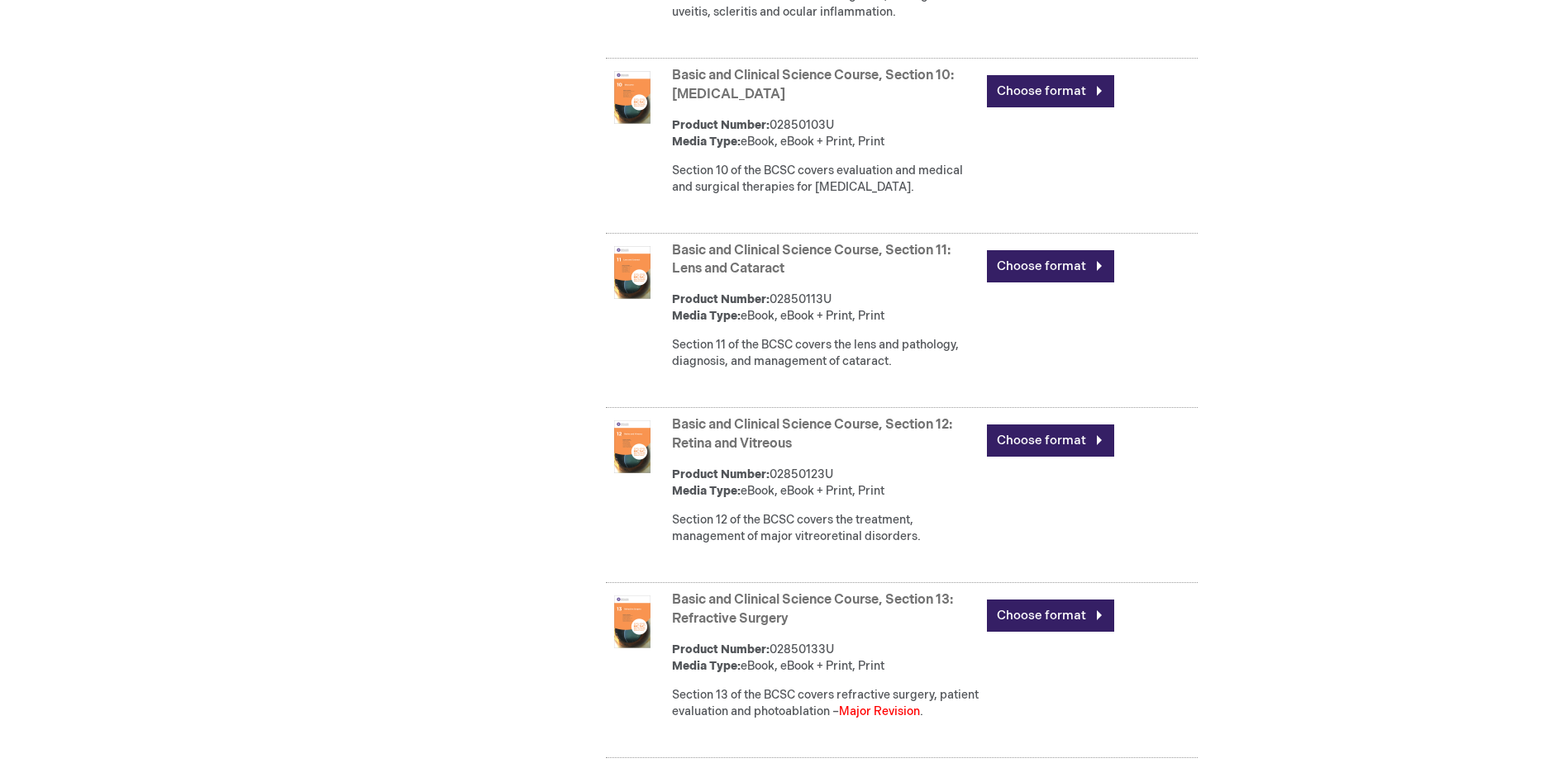
scroll to position [2426, 0]
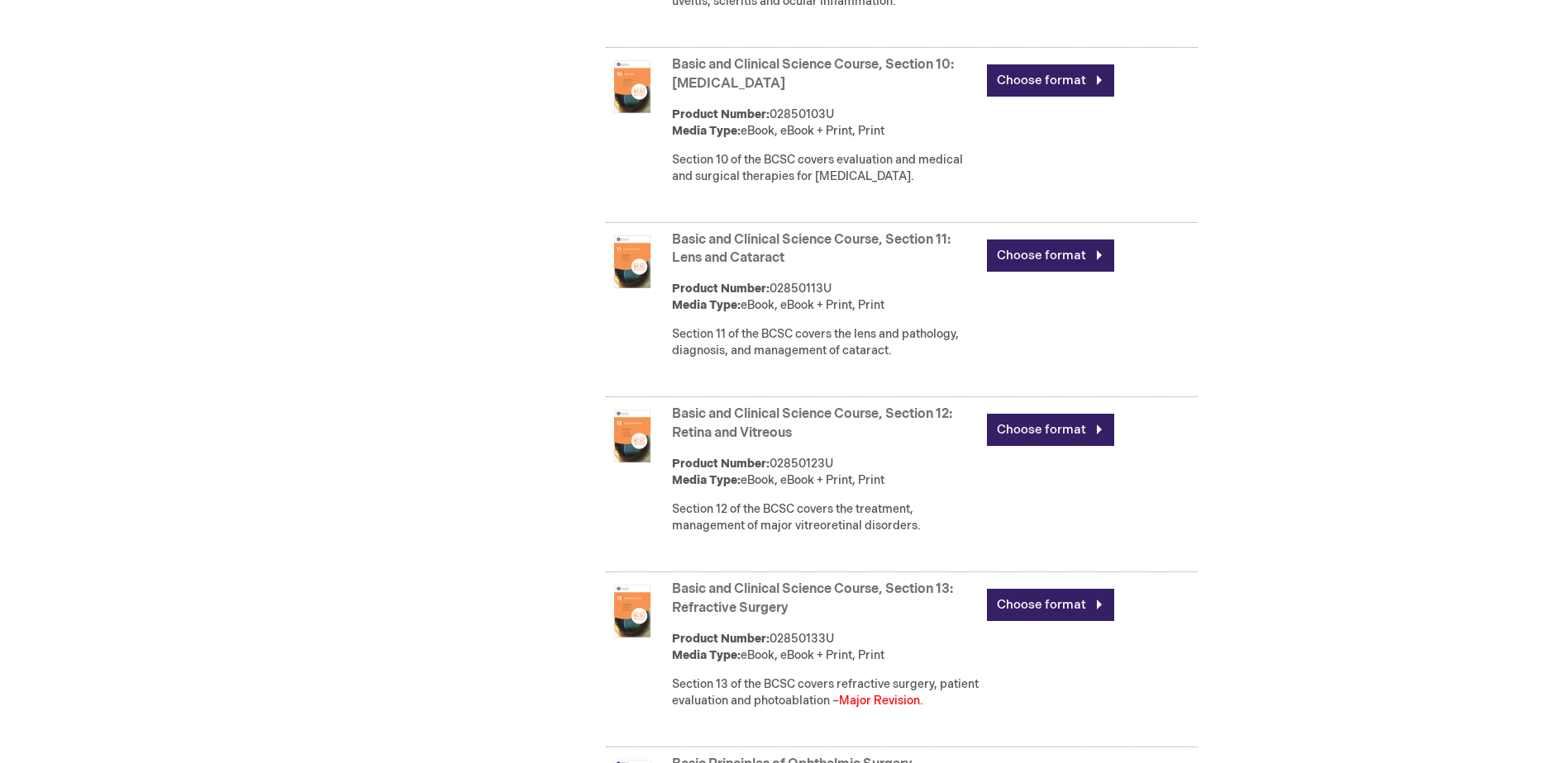
click at [786, 267] on link "Basic and Clinical Science Course, Section 11: Lens and Cataract" at bounding box center [811, 249] width 278 height 34
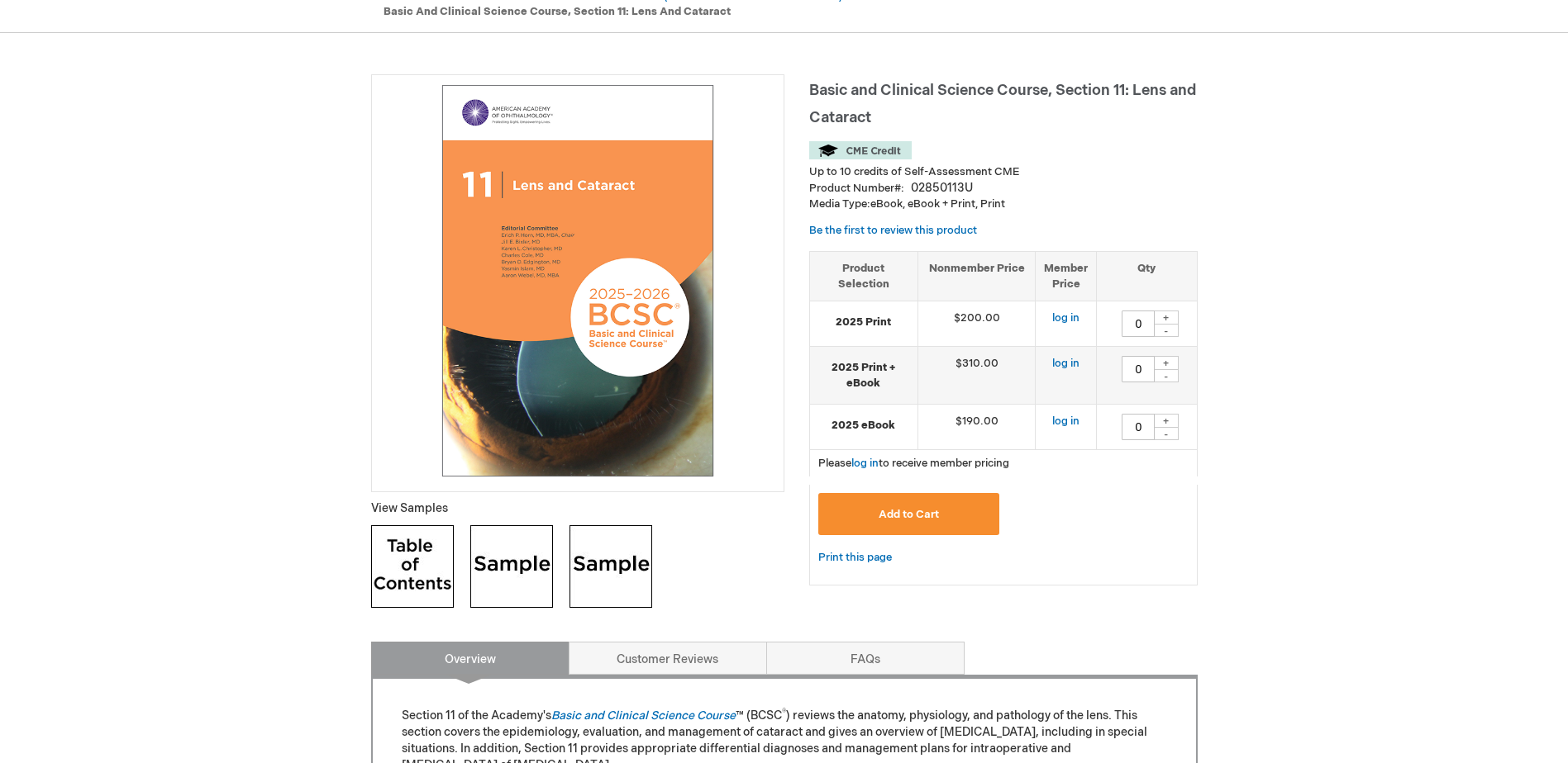
scroll to position [165, 0]
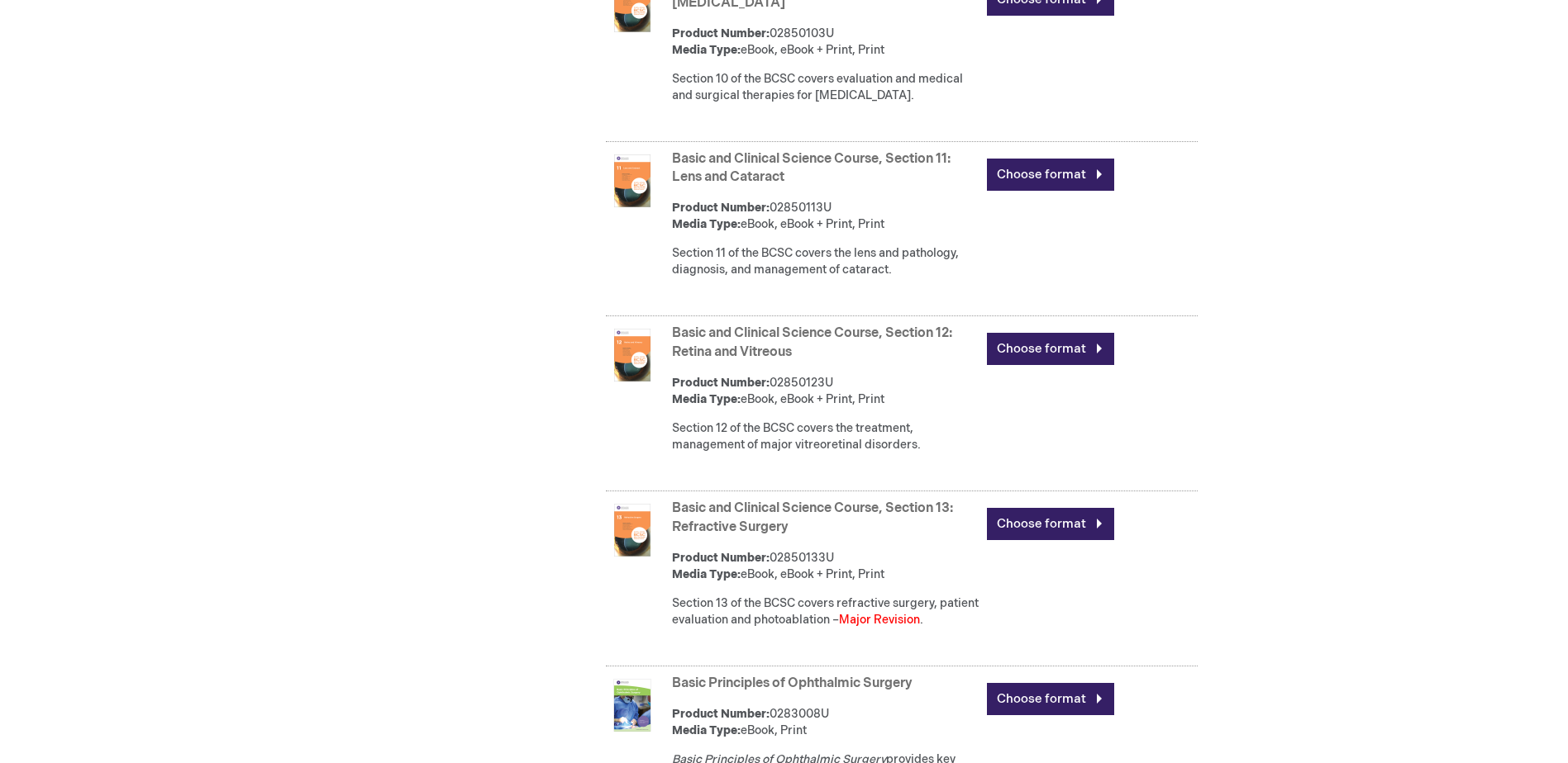
scroll to position [2509, 0]
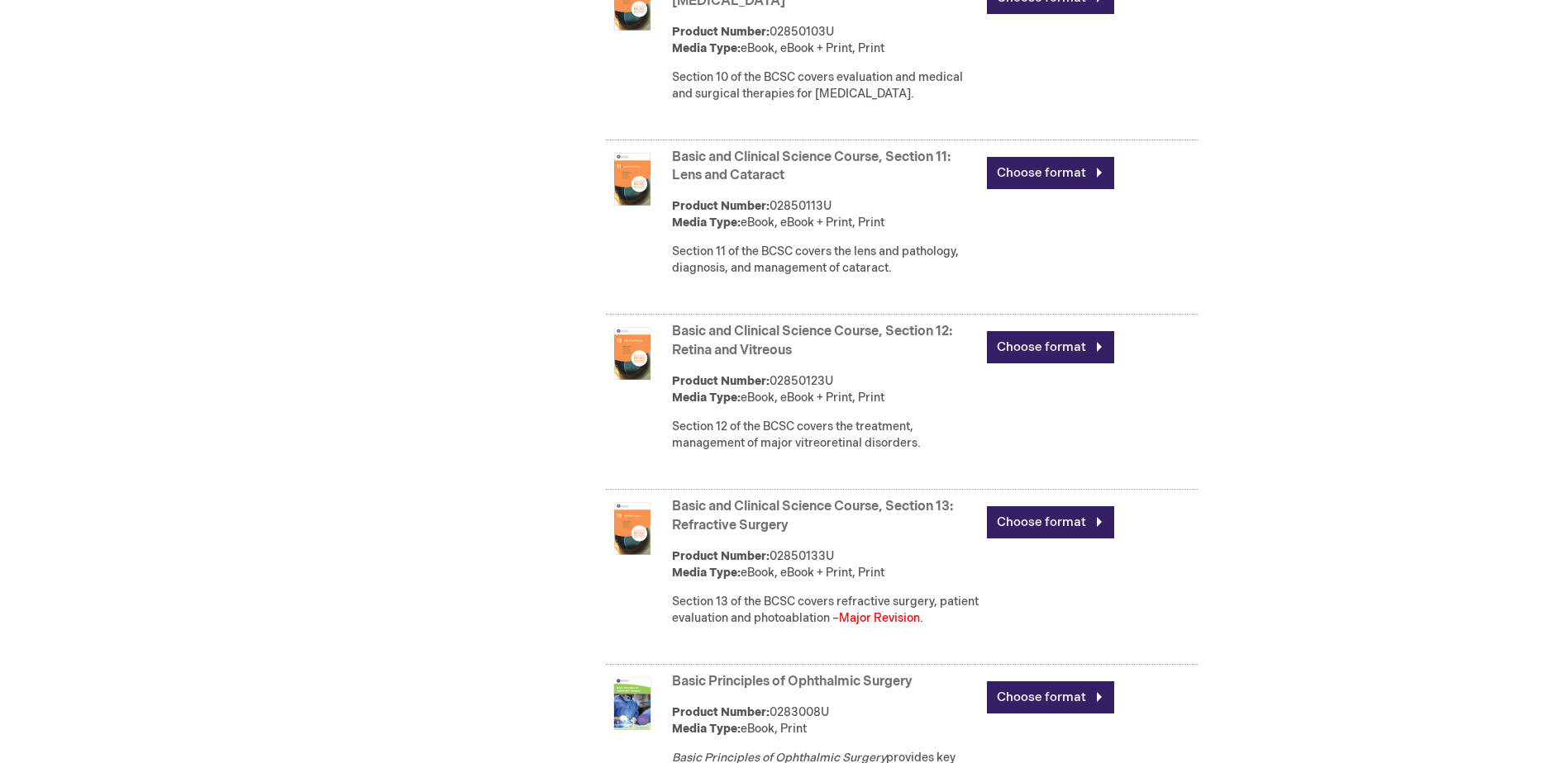
click at [794, 358] on link "Basic and Clinical Science Course, Section 12: Retina and Vitreous" at bounding box center [812, 341] width 280 height 34
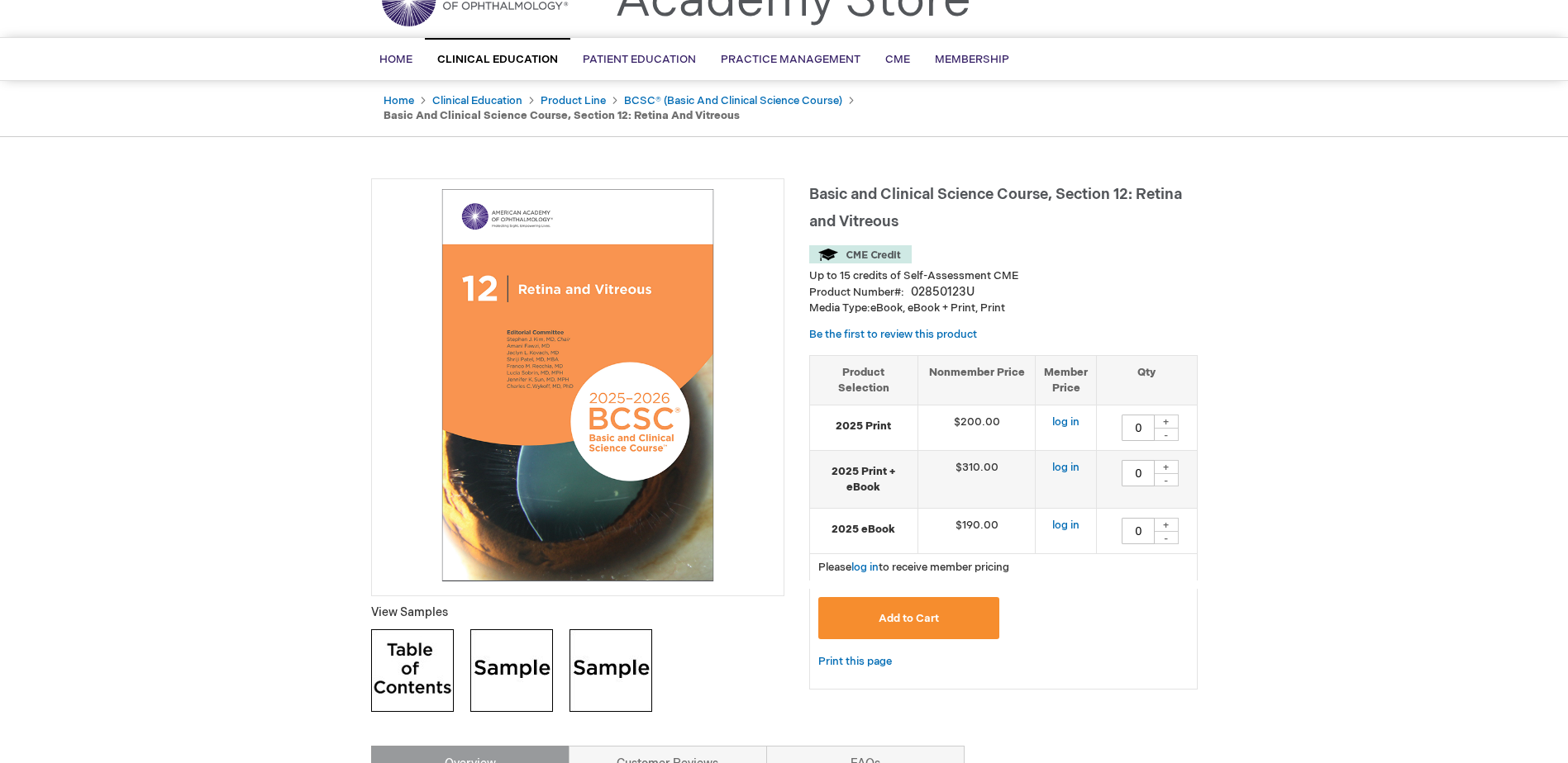
scroll to position [83, 0]
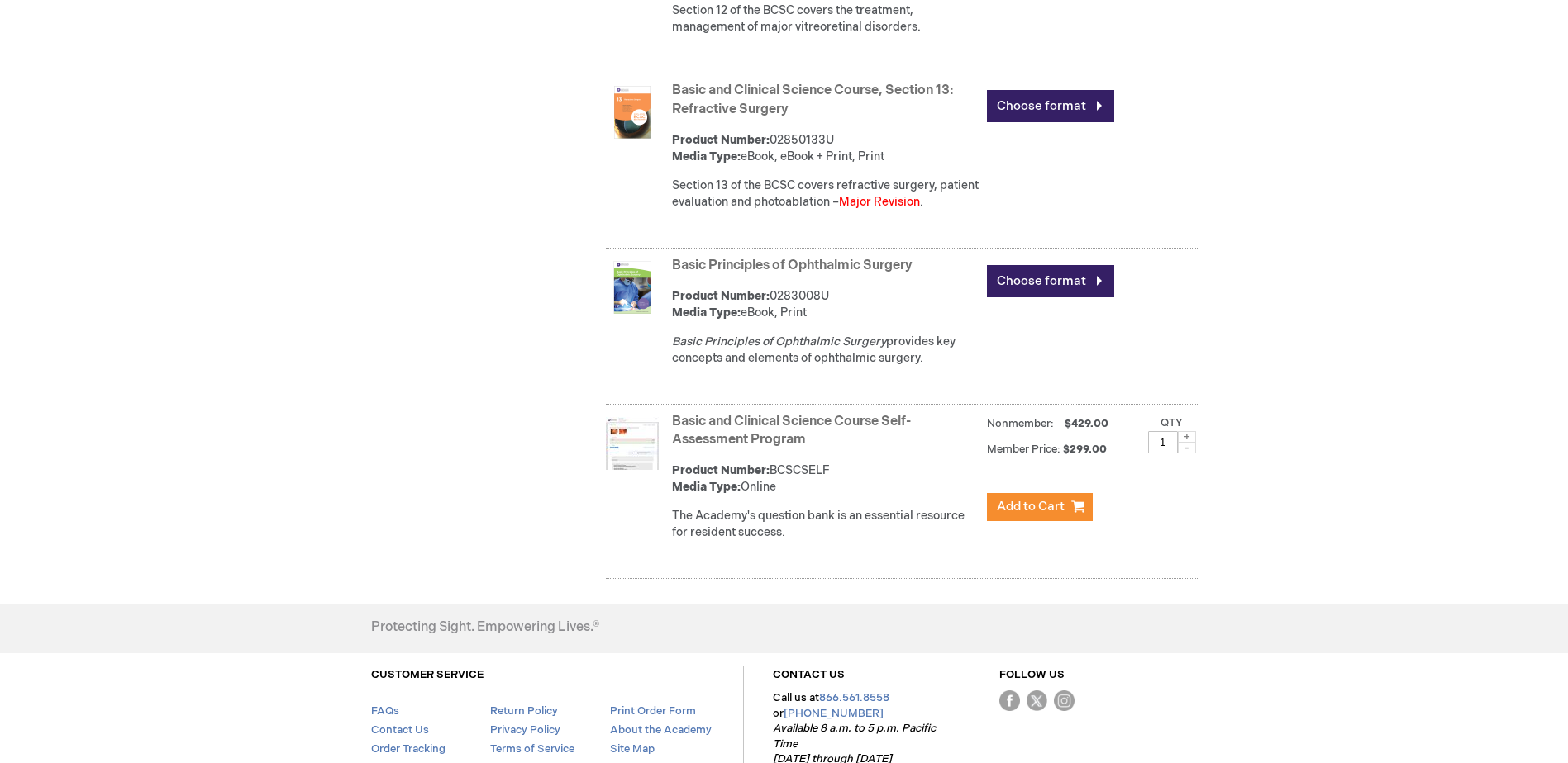
scroll to position [2922, 0]
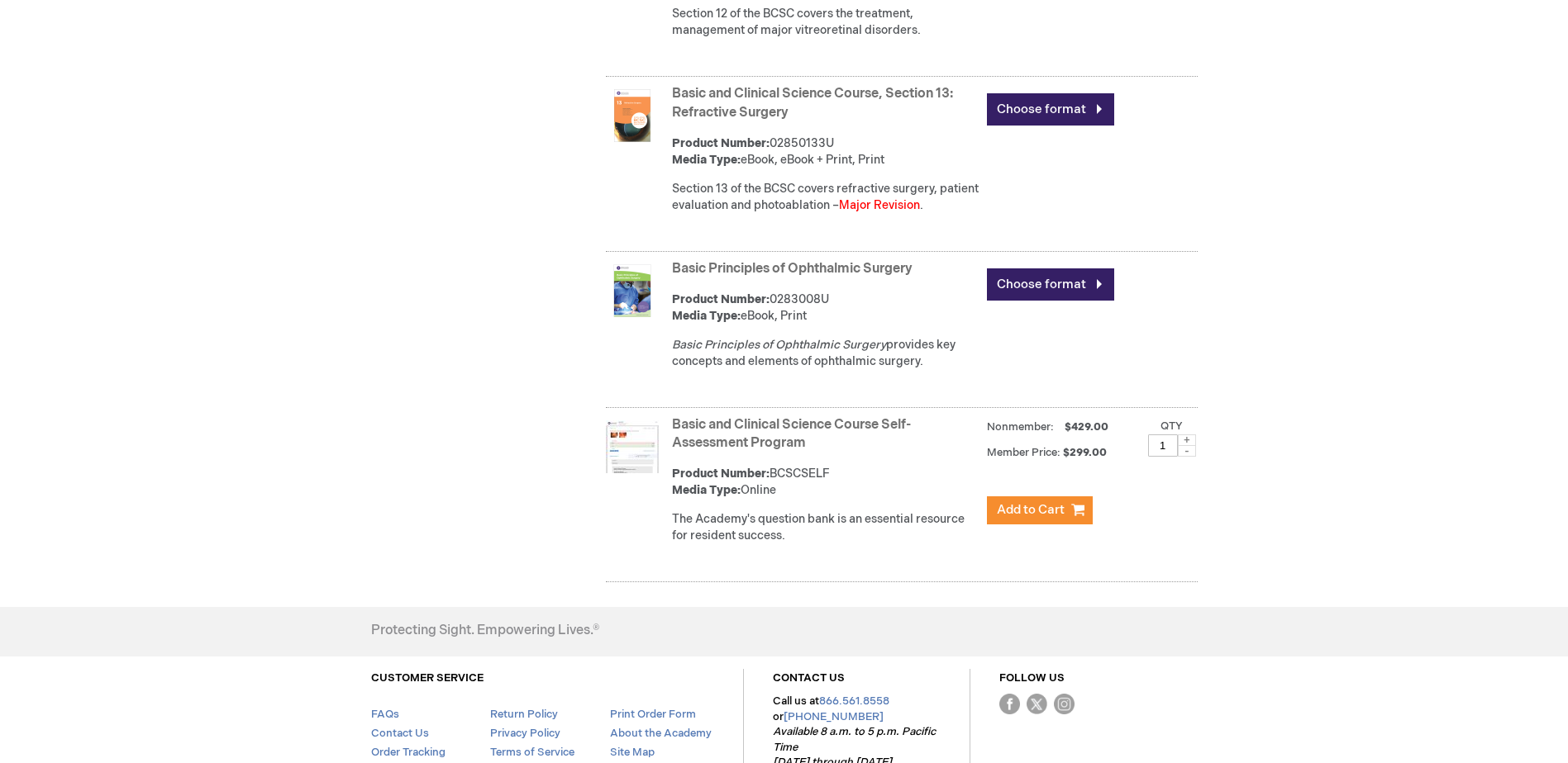
click at [815, 121] on link "Basic and Clinical Science Course, Section 13: Refractive Surgery" at bounding box center [812, 103] width 281 height 34
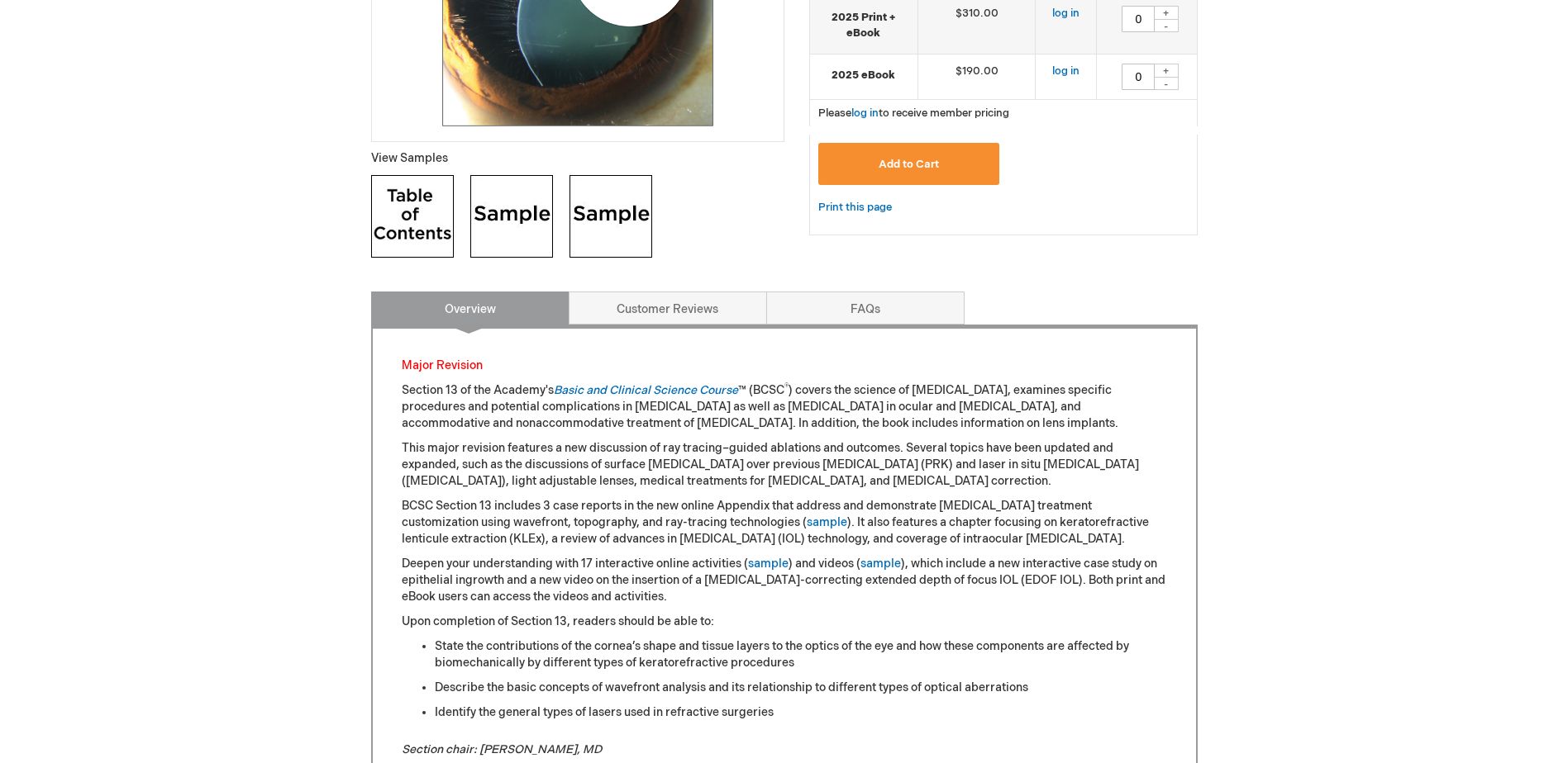
scroll to position [496, 0]
